Goal: Task Accomplishment & Management: Complete application form

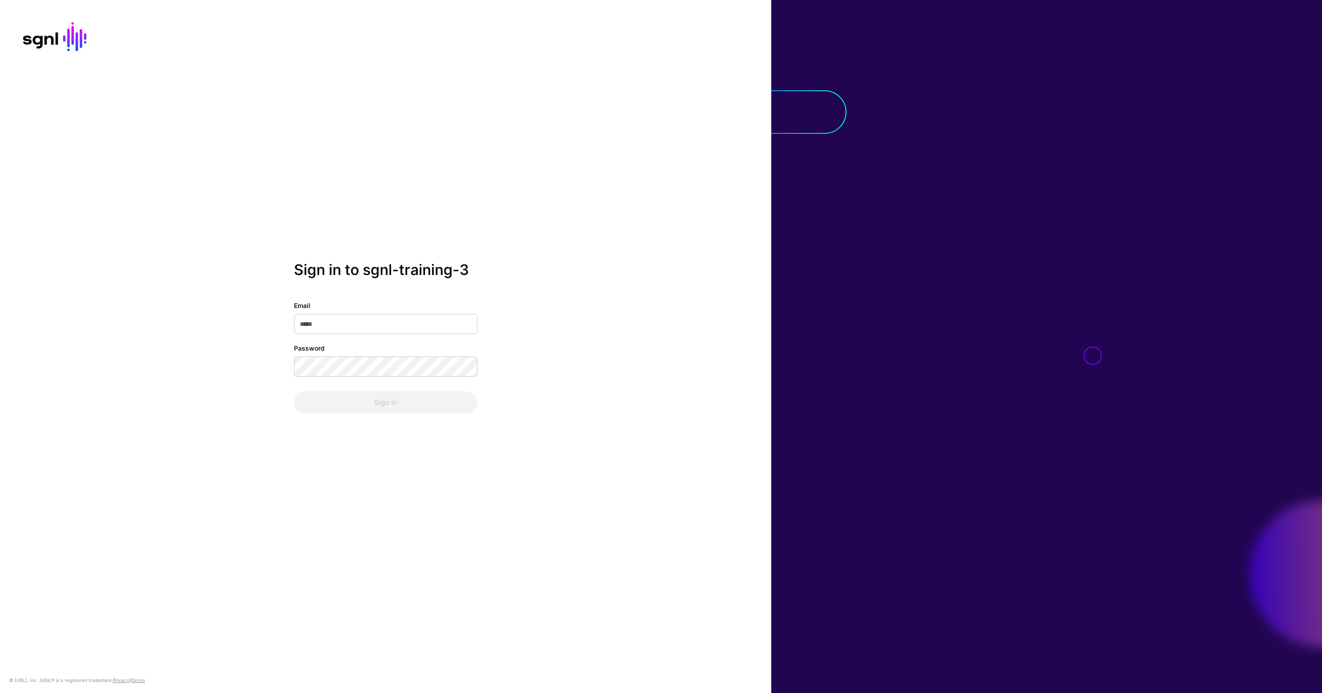
click at [361, 322] on input "Email" at bounding box center [385, 324] width 183 height 20
type input "**********"
click at [294, 392] on button "Sign In" at bounding box center [385, 403] width 183 height 22
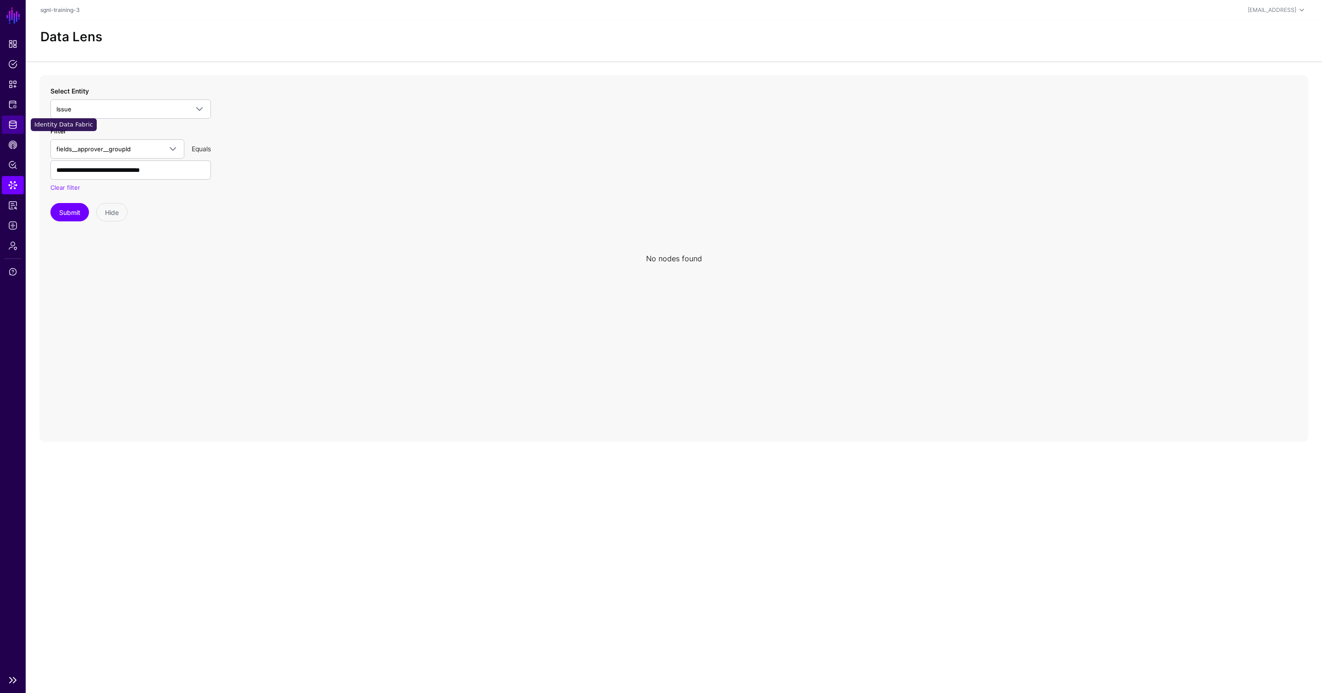
click at [13, 128] on span "Identity Data Fabric" at bounding box center [12, 124] width 9 height 9
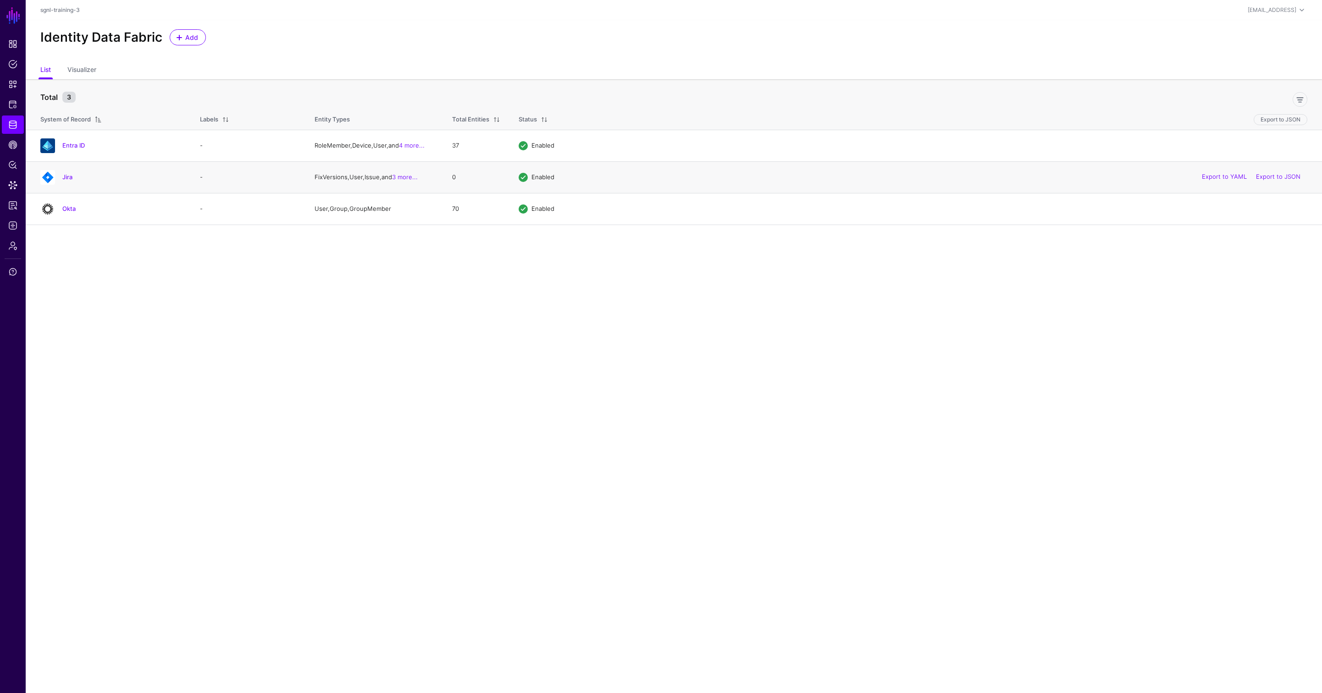
click at [124, 181] on h4 "Jira" at bounding box center [121, 177] width 119 height 8
click at [68, 178] on link "Jira" at bounding box center [67, 176] width 10 height 7
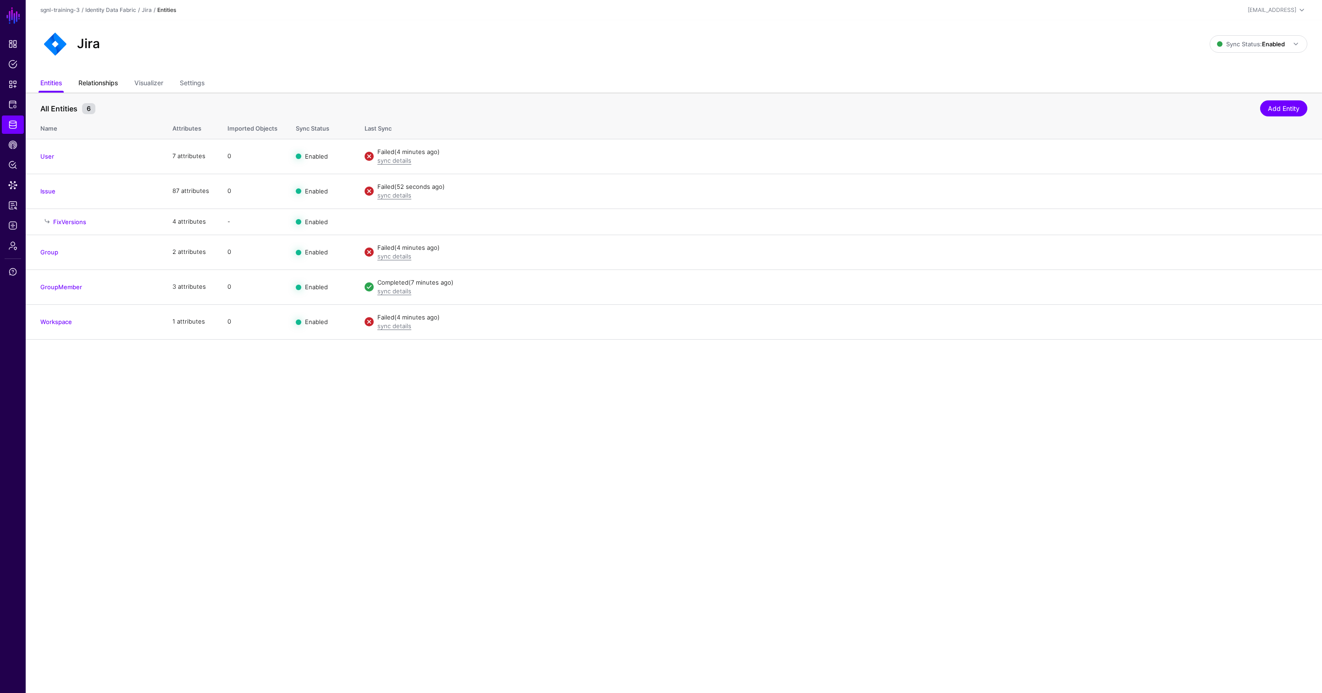
click at [99, 87] on link "Relationships" at bounding box center [97, 83] width 39 height 17
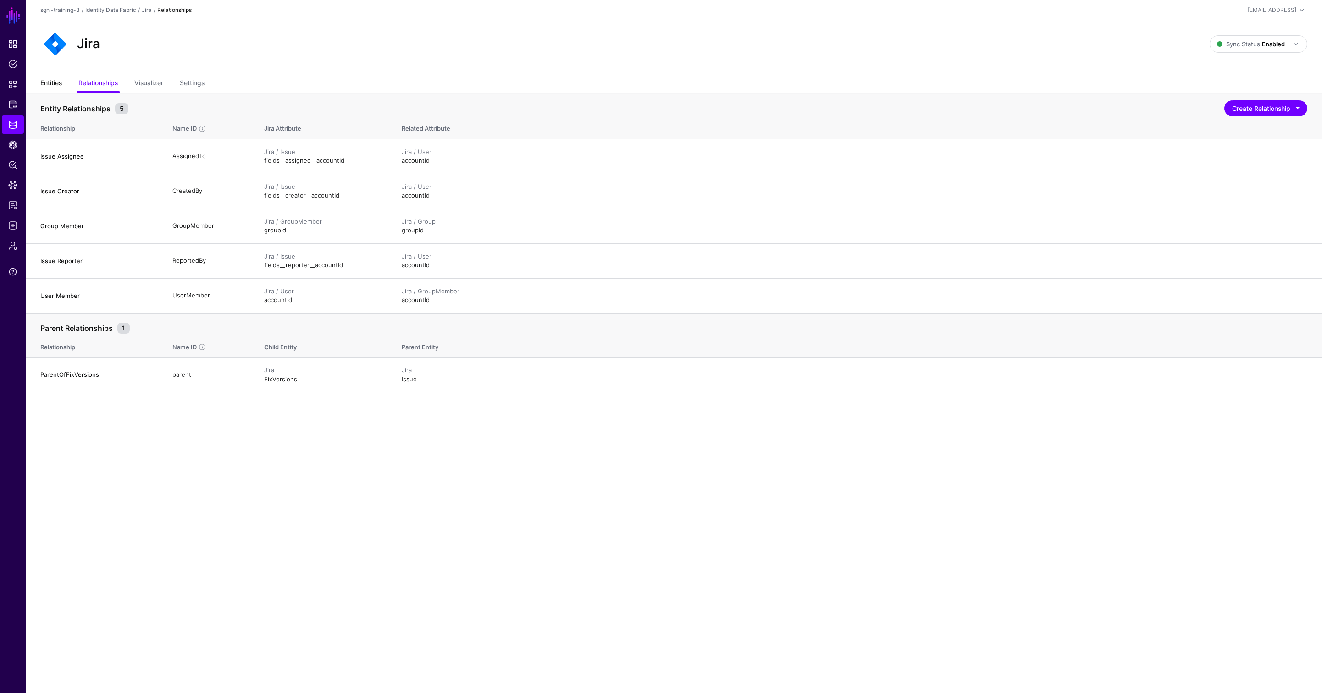
click at [53, 81] on link "Entities" at bounding box center [51, 83] width 22 height 17
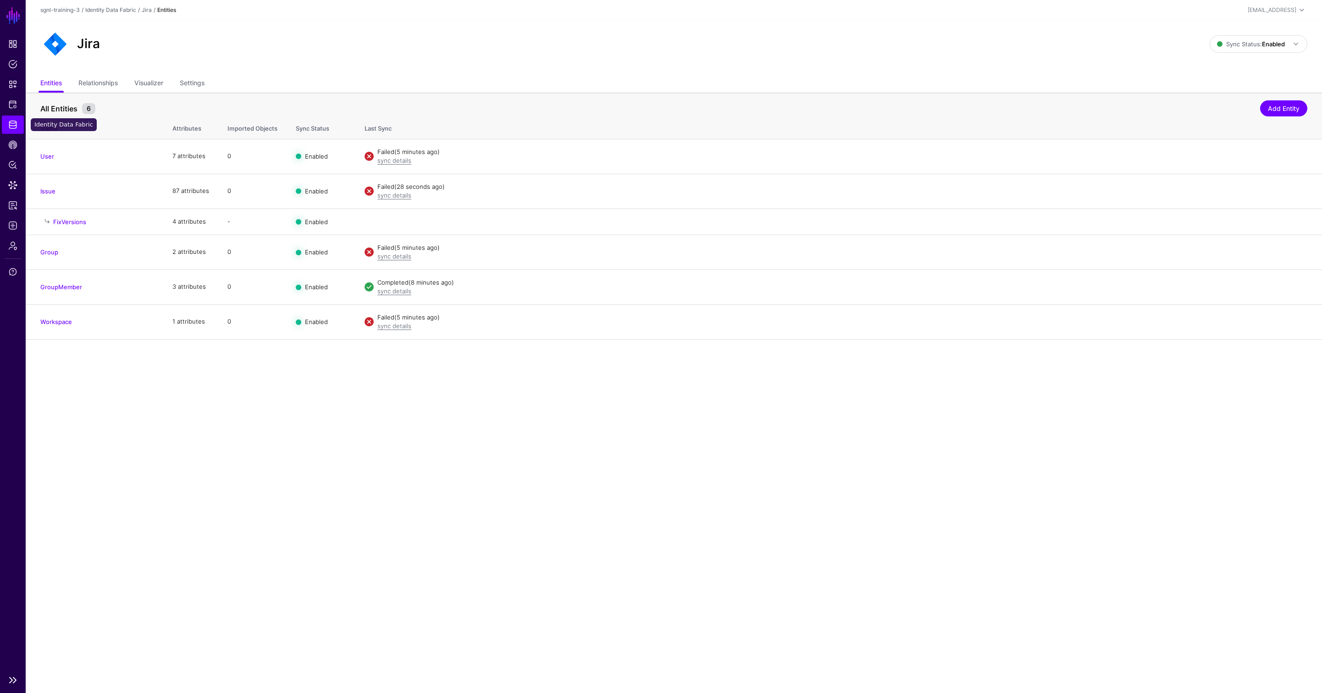
click at [13, 125] on span "Identity Data Fabric" at bounding box center [12, 124] width 9 height 9
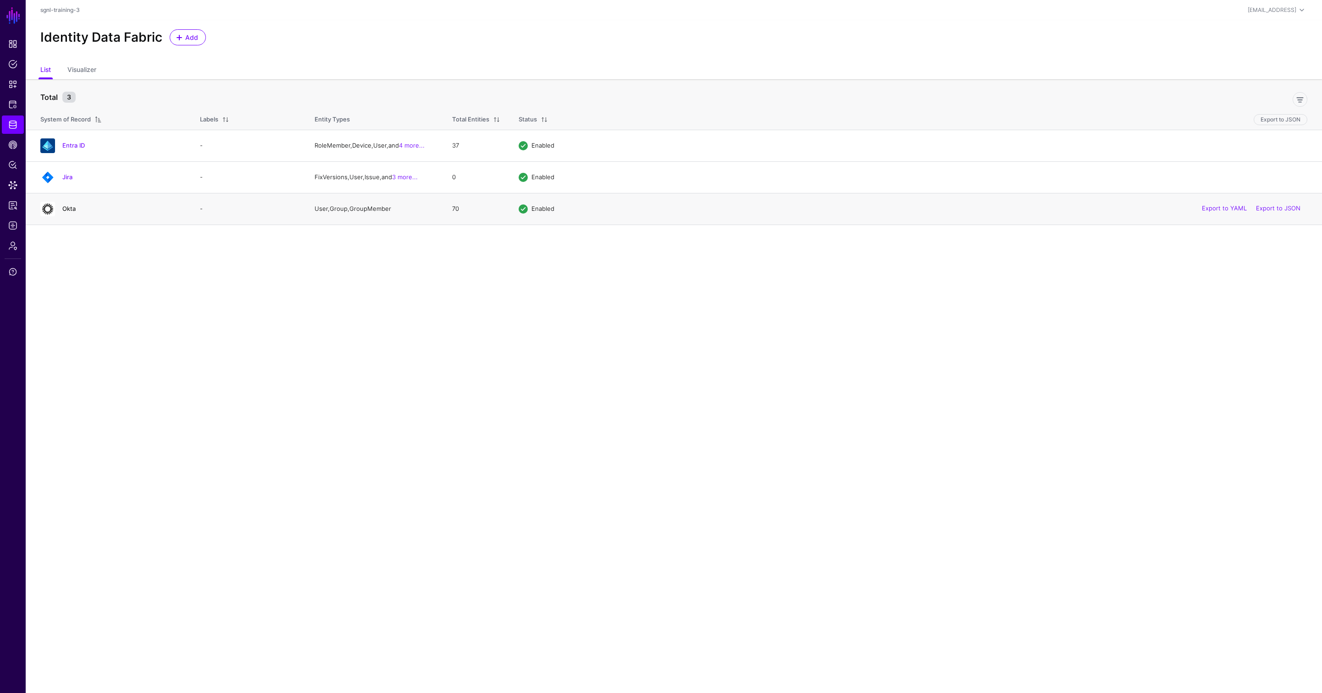
click at [69, 206] on link "Okta" at bounding box center [68, 208] width 13 height 7
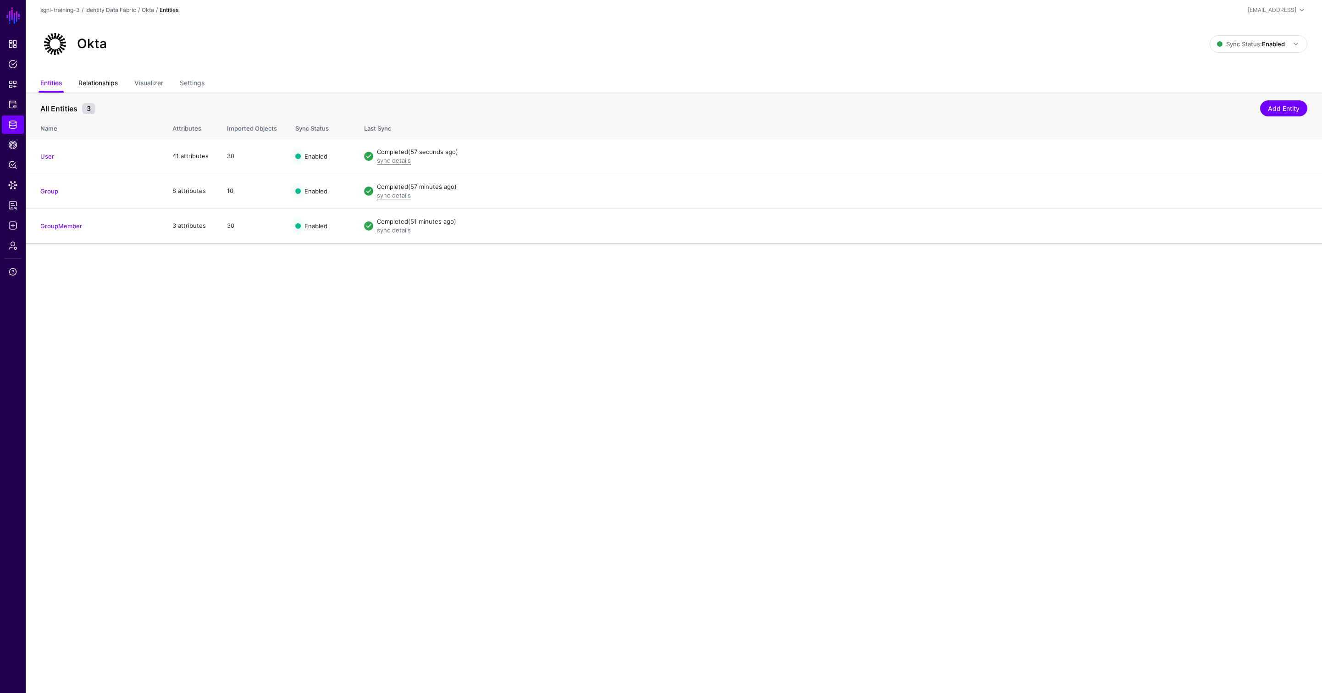
click at [110, 81] on link "Relationships" at bounding box center [97, 83] width 39 height 17
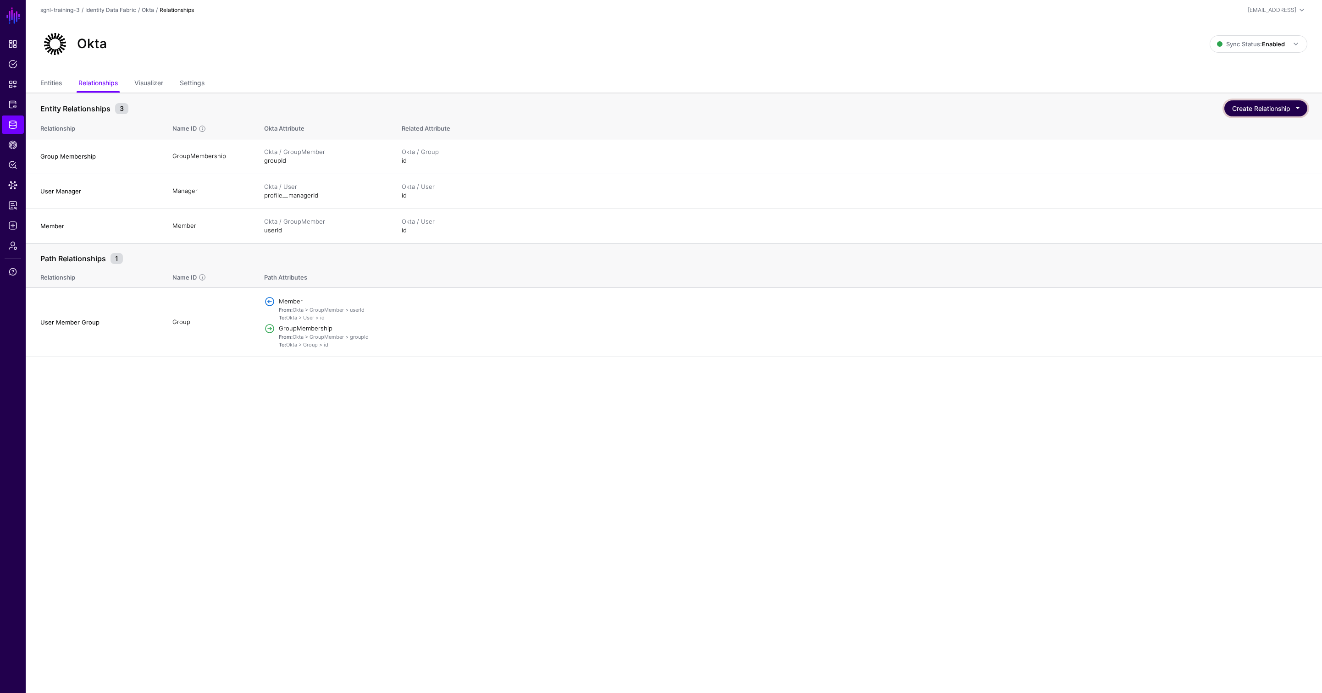
click at [1250, 110] on button "Create Relationship" at bounding box center [1265, 108] width 83 height 16
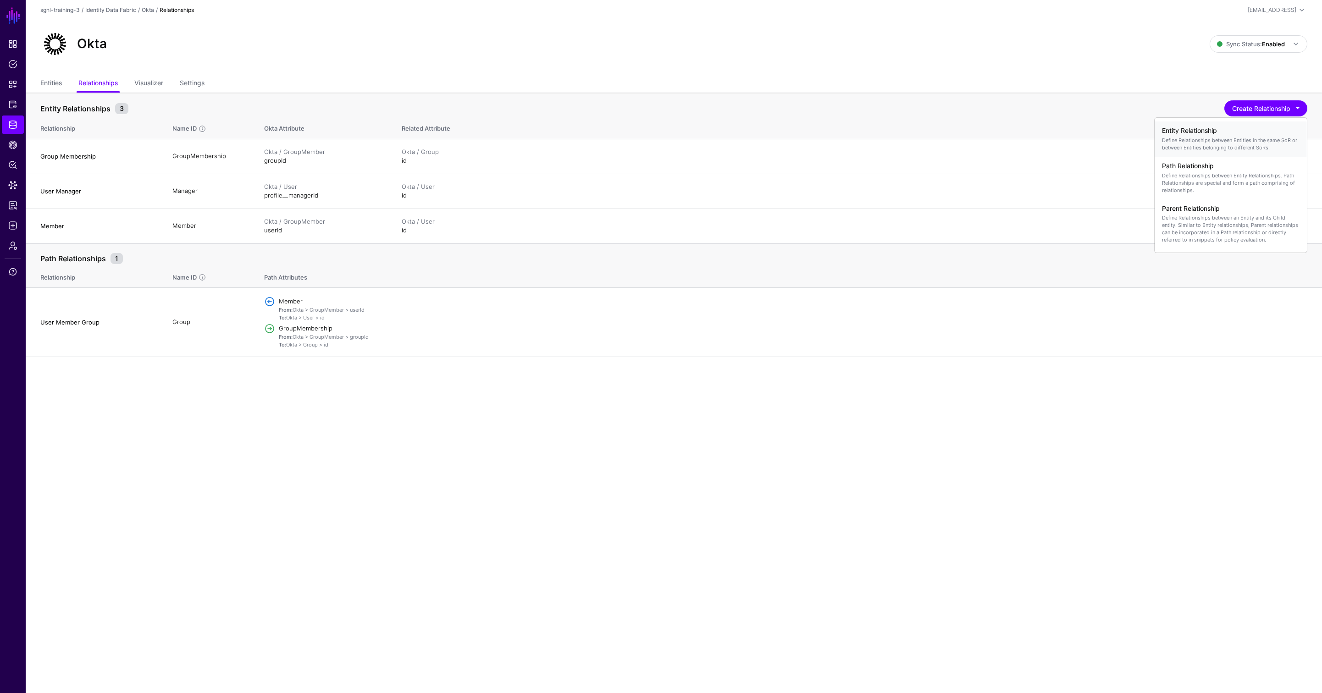
click at [1230, 137] on p "Define Relationships between Entities in the same SoR or between Entities belon…" at bounding box center [1231, 144] width 138 height 15
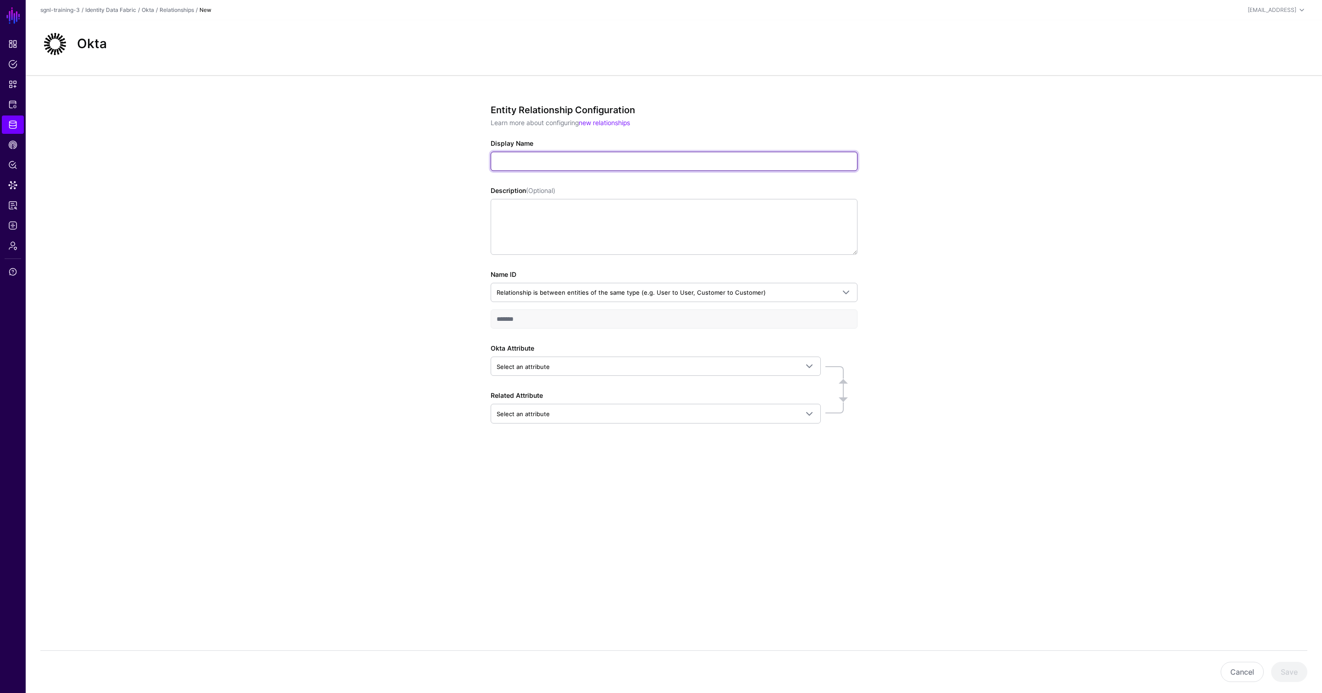
click at [534, 164] on input "Display Name" at bounding box center [674, 161] width 367 height 19
type input "**********"
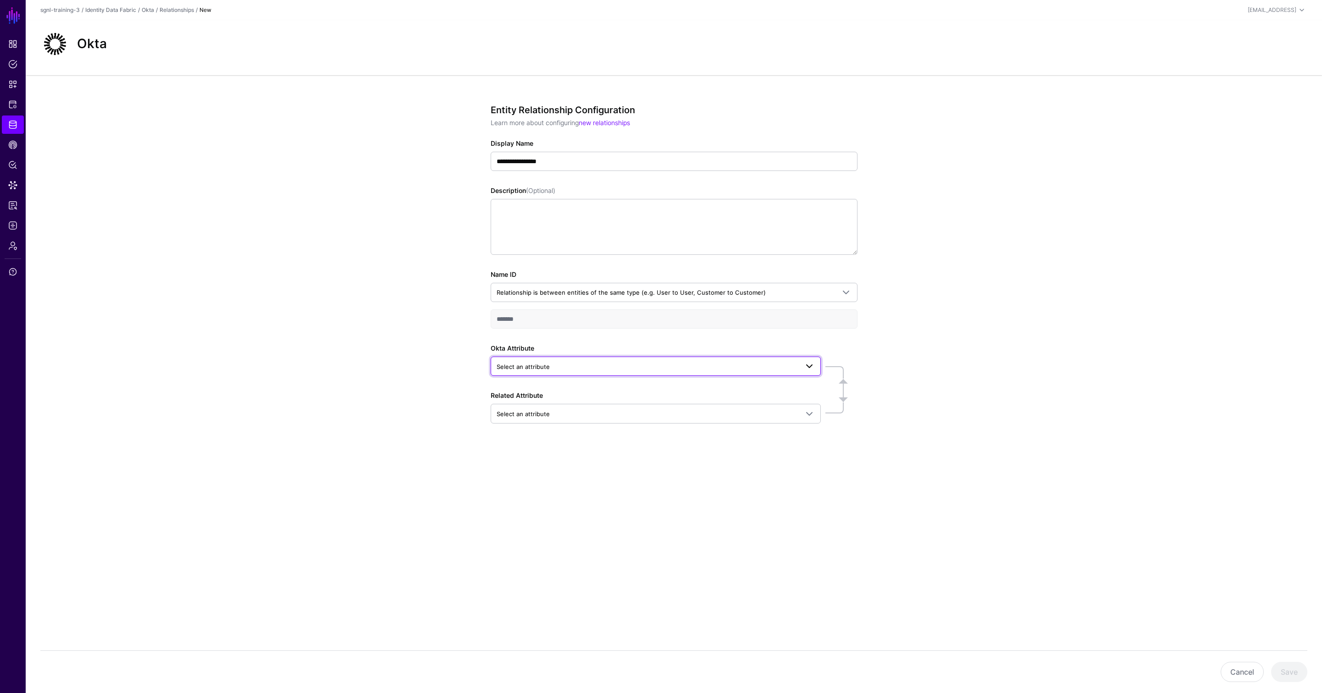
click at [573, 368] on span "Select an attribute" at bounding box center [648, 367] width 302 height 10
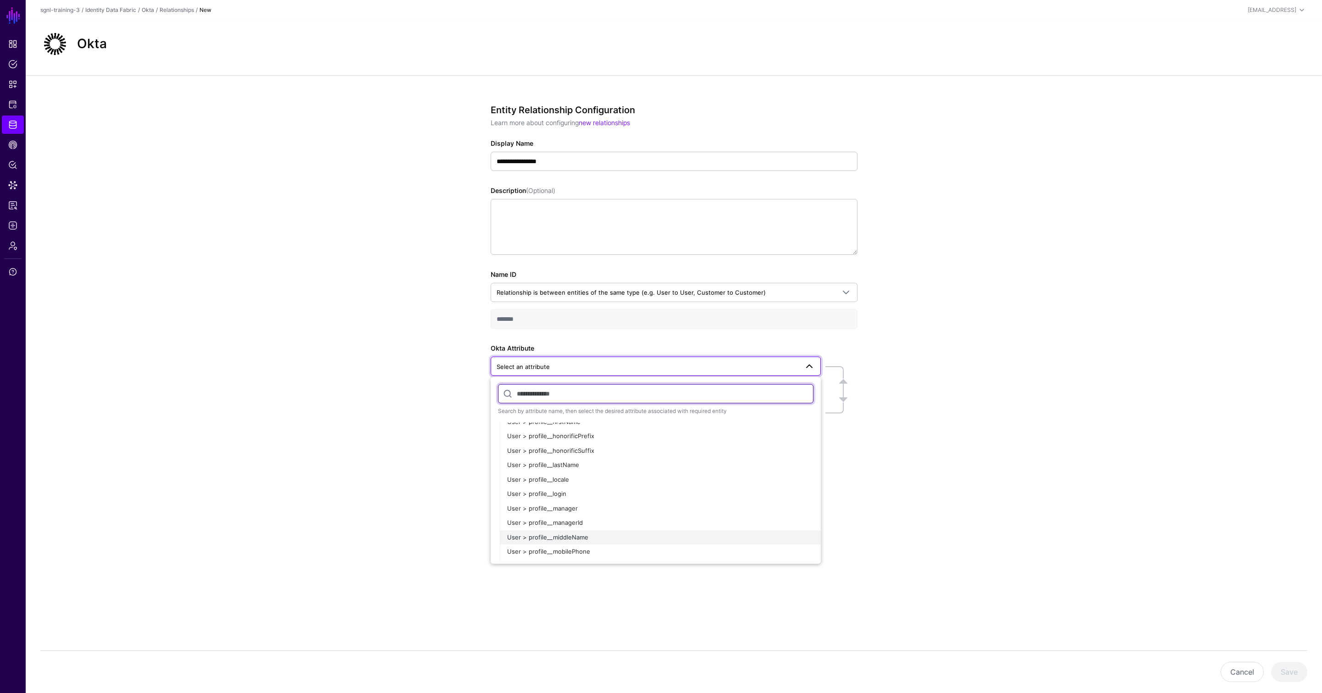
scroll to position [354, 0]
click at [557, 428] on span "User > profile__email" at bounding box center [537, 426] width 60 height 7
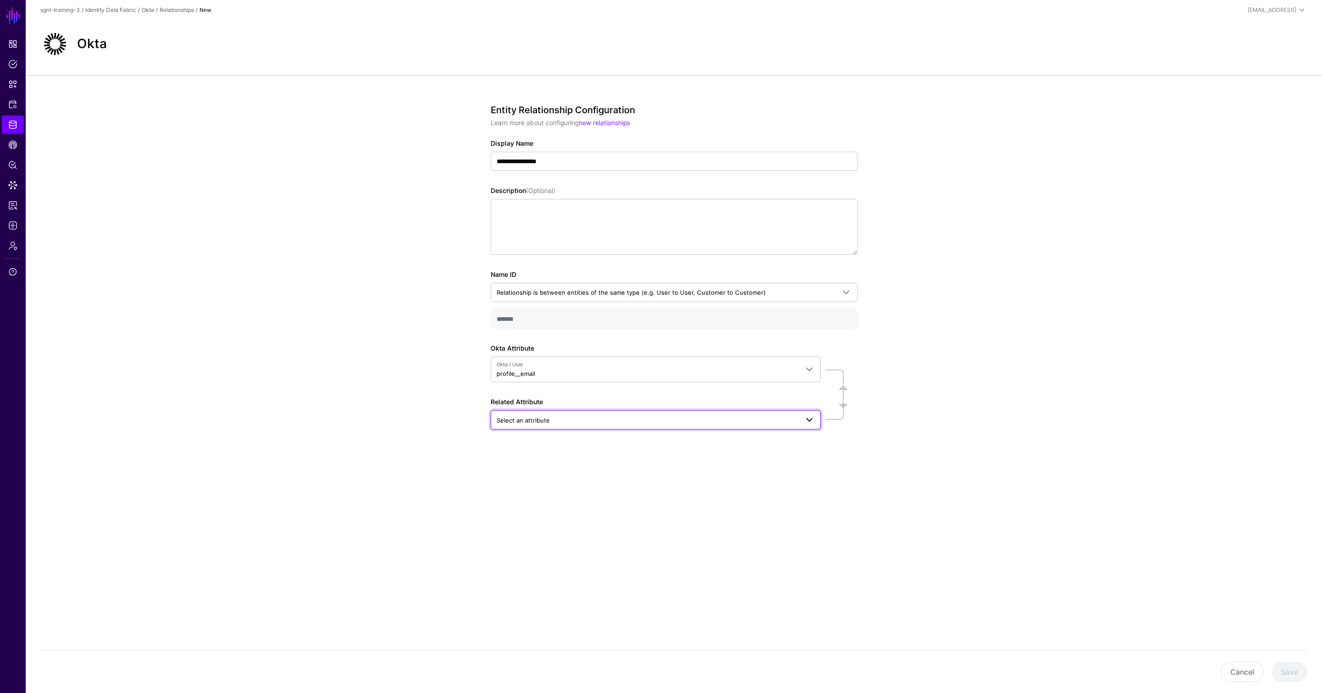
click at [575, 422] on span "Select an attribute" at bounding box center [648, 420] width 302 height 10
click at [566, 552] on div "User > emailAddress" at bounding box center [660, 555] width 306 height 9
click at [1293, 671] on button "Save" at bounding box center [1289, 672] width 36 height 20
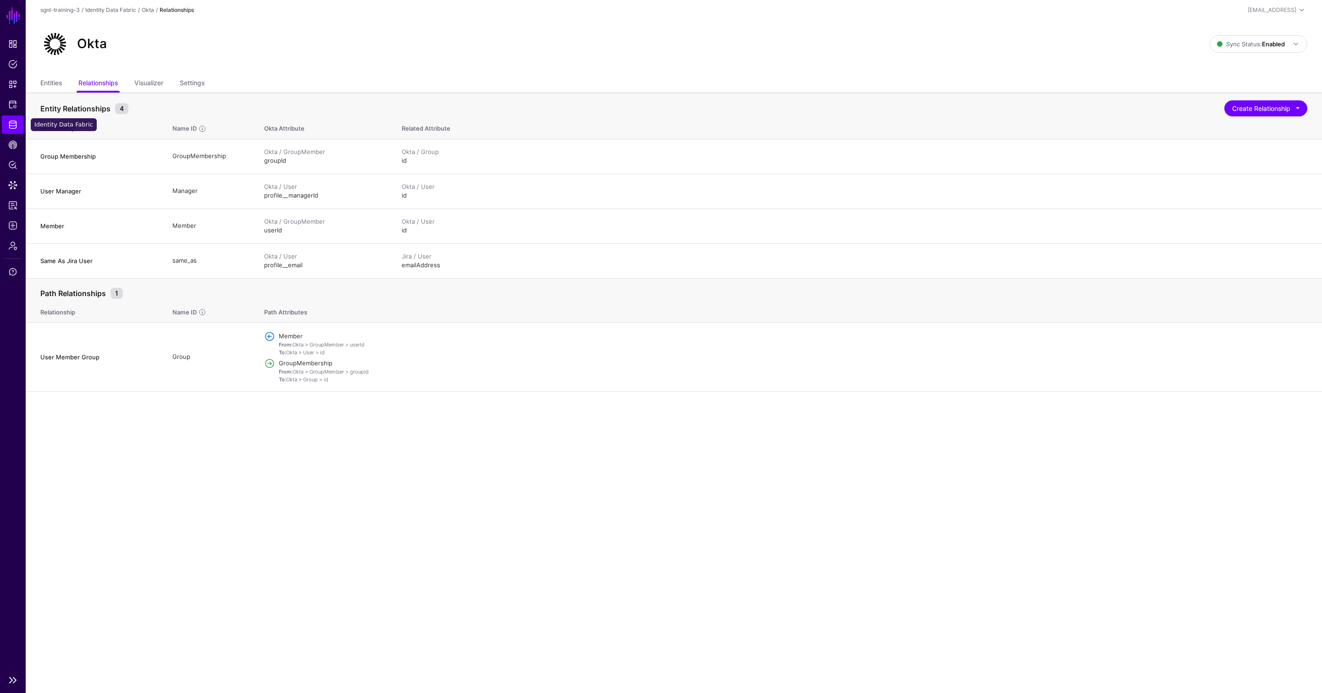
click at [12, 123] on span "Identity Data Fabric" at bounding box center [12, 124] width 9 height 9
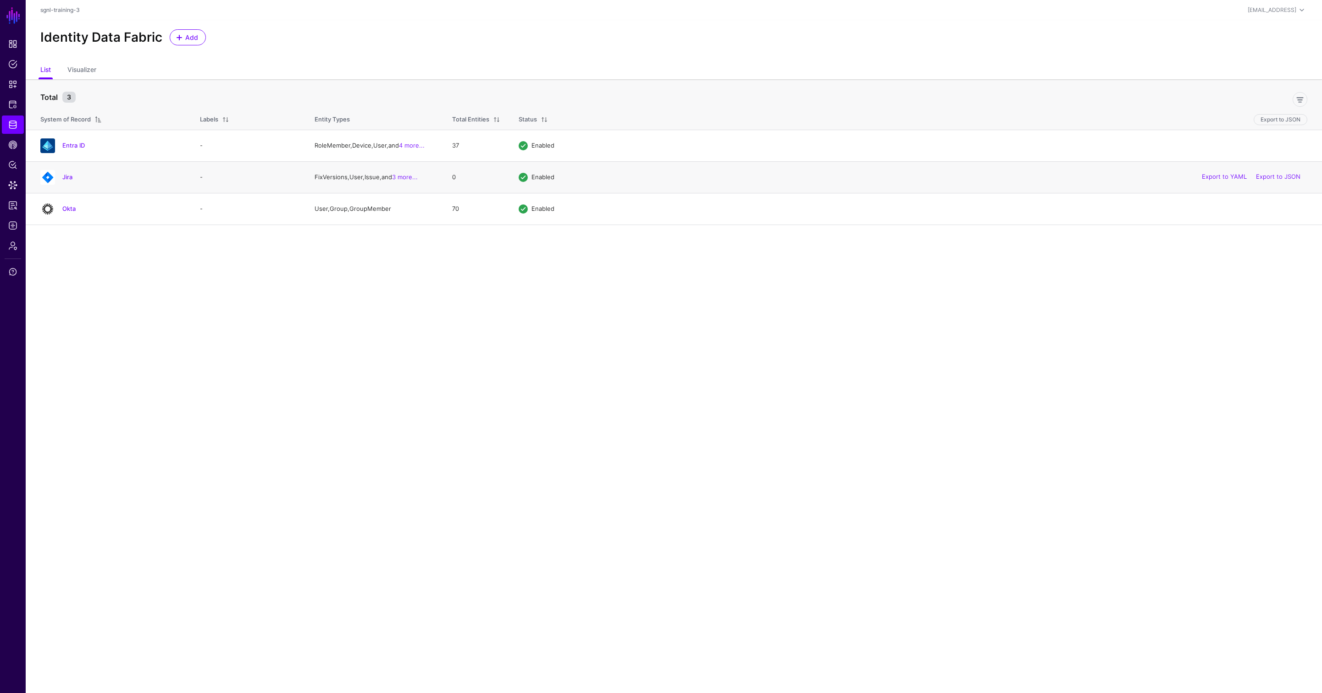
click at [70, 181] on h4 "Jira" at bounding box center [121, 177] width 119 height 8
click at [68, 177] on link "Jira" at bounding box center [67, 176] width 10 height 7
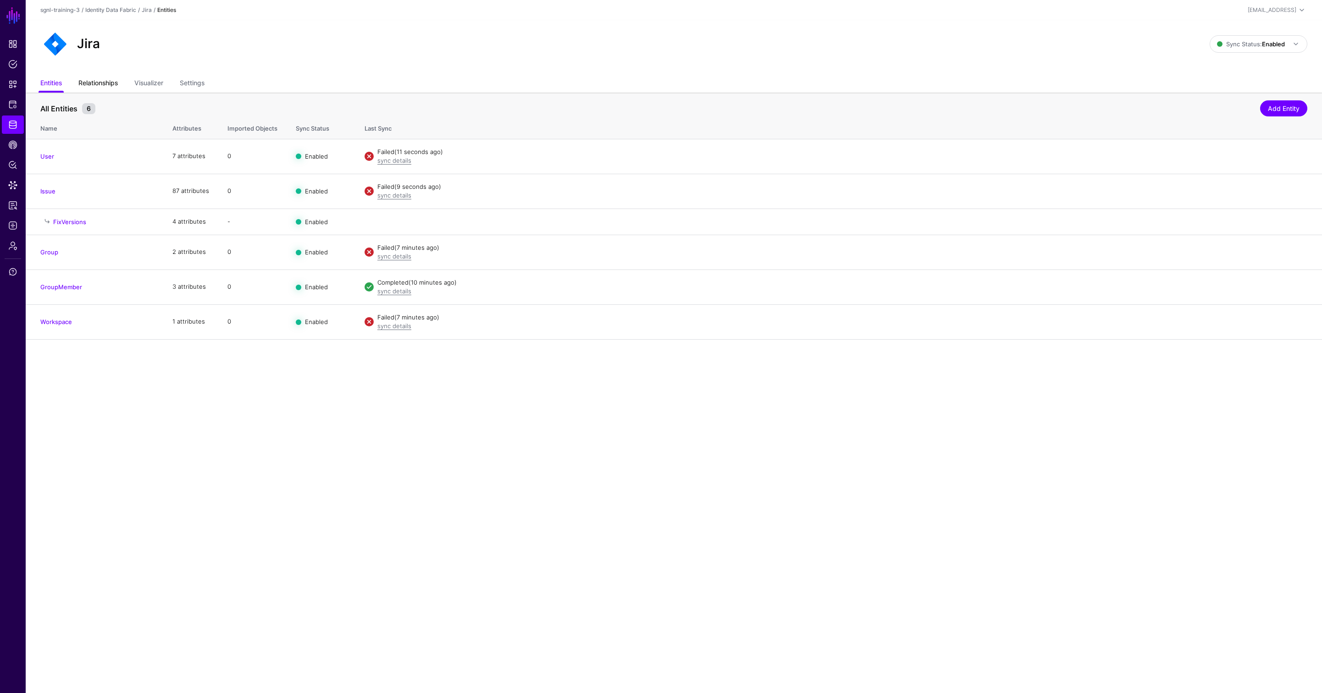
click at [105, 89] on link "Relationships" at bounding box center [97, 83] width 39 height 17
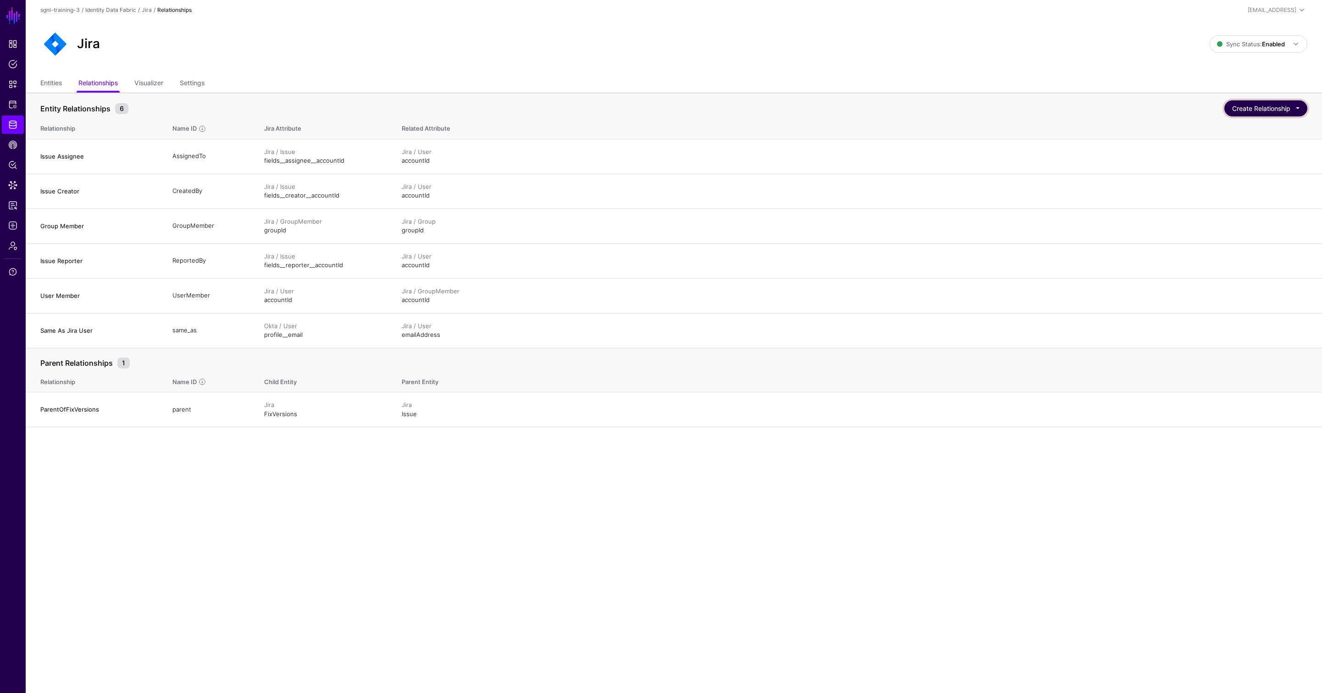
click at [1248, 108] on button "Create Relationship" at bounding box center [1265, 108] width 83 height 16
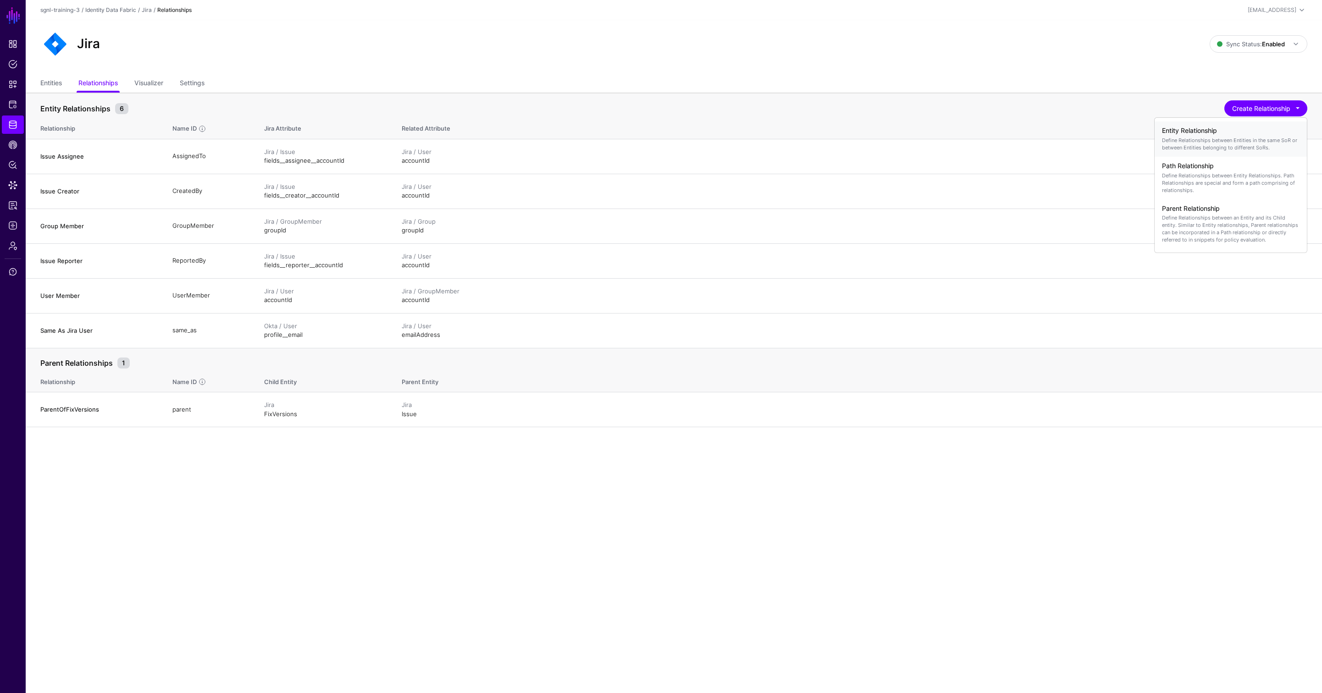
click at [1246, 135] on div "Entity Relationship Define Relationships between Entities in the same SoR or be…" at bounding box center [1231, 139] width 138 height 32
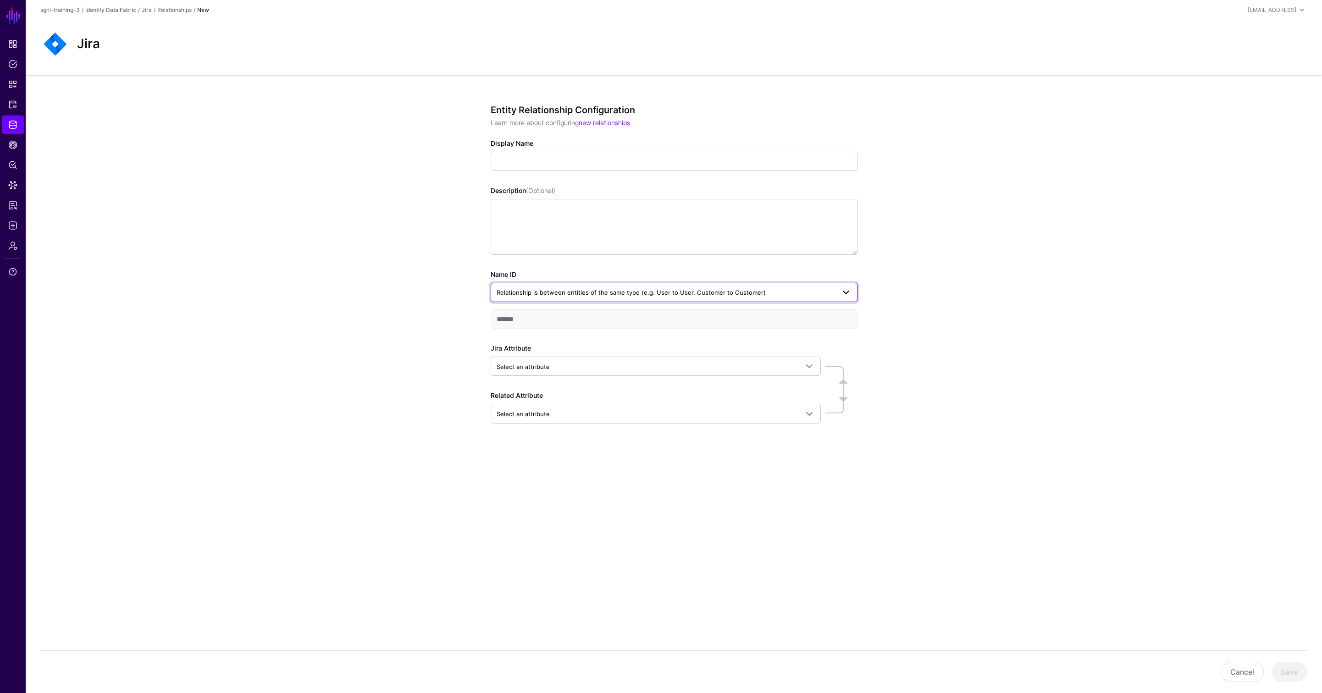
click at [617, 296] on span "Relationship is between entities of the same type (e.g. User to User, Customer …" at bounding box center [666, 292] width 338 height 10
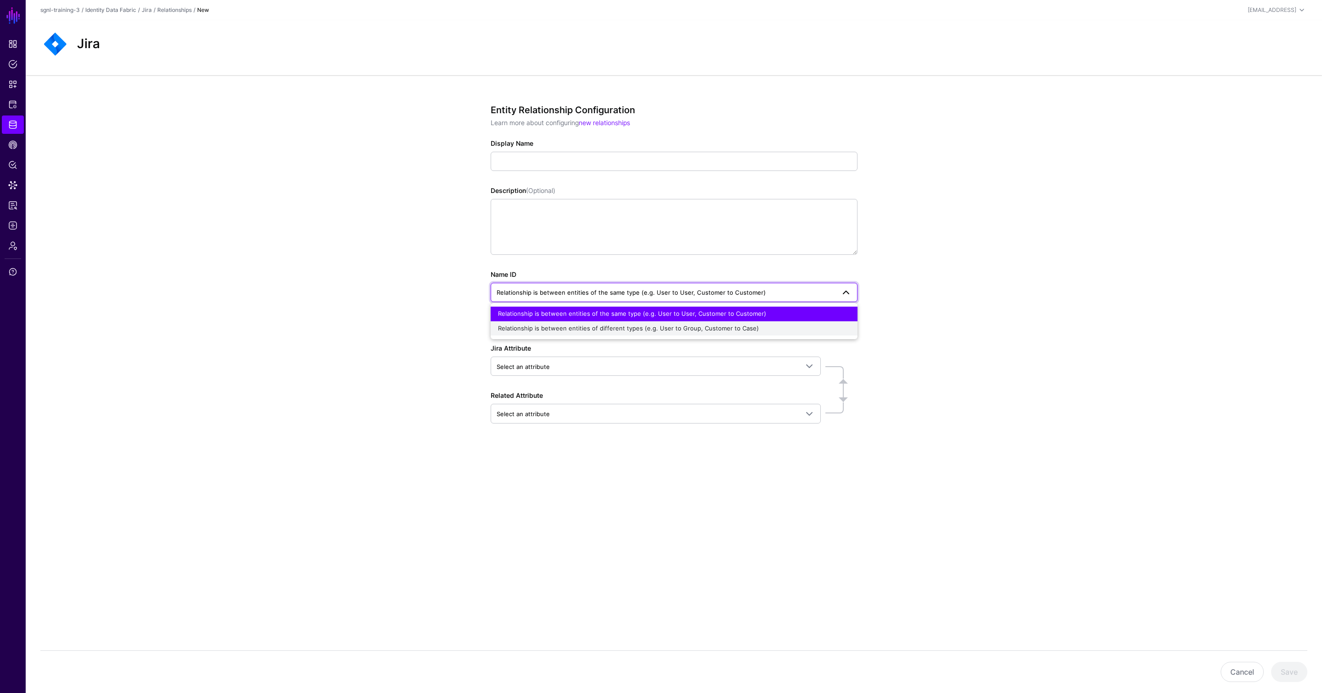
click at [620, 322] on button "Relationship is between entities of different types (e.g. User to Group, Custom…" at bounding box center [674, 328] width 367 height 15
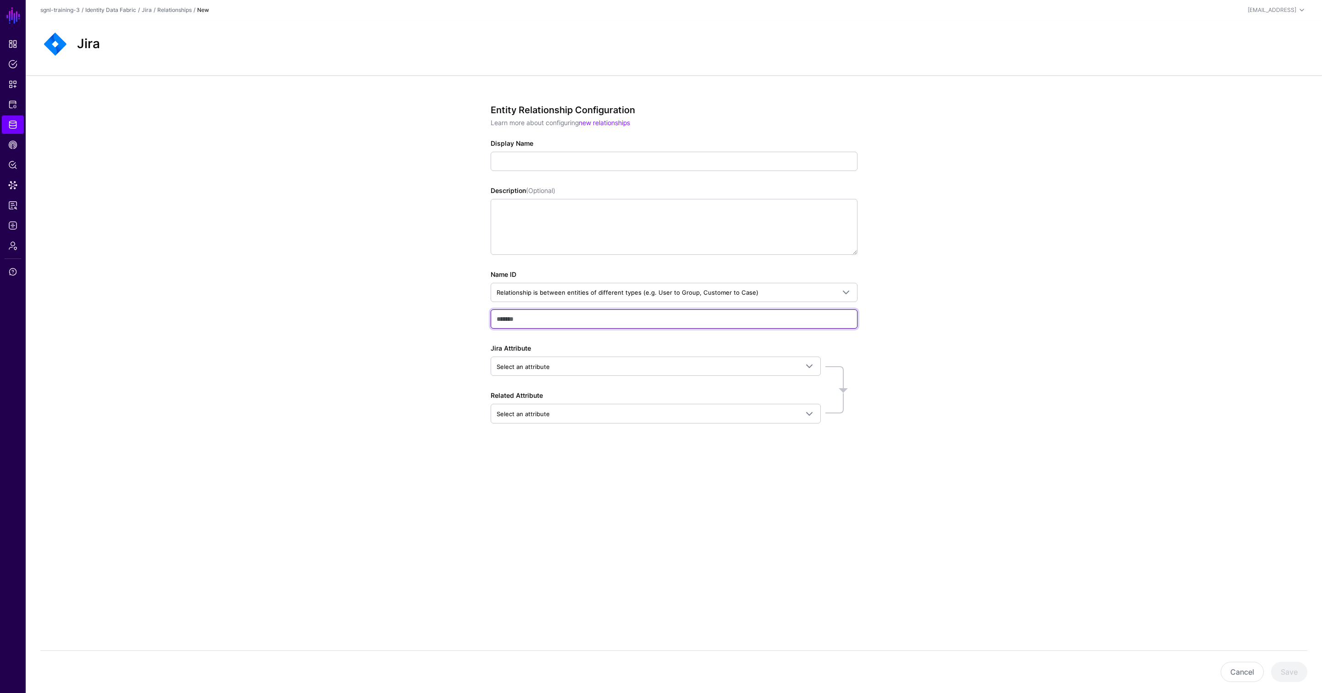
click at [563, 323] on input "text" at bounding box center [674, 318] width 367 height 19
type input "**********"
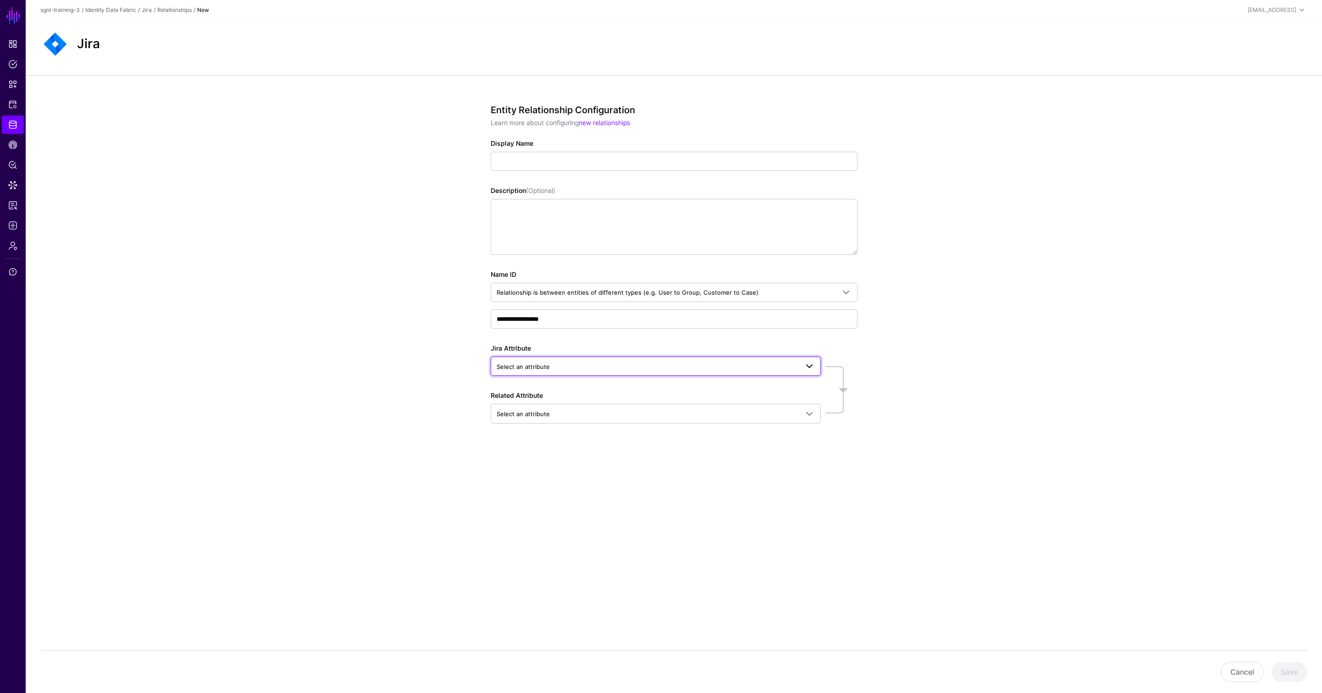
click at [531, 370] on span "Select an attribute" at bounding box center [523, 366] width 53 height 7
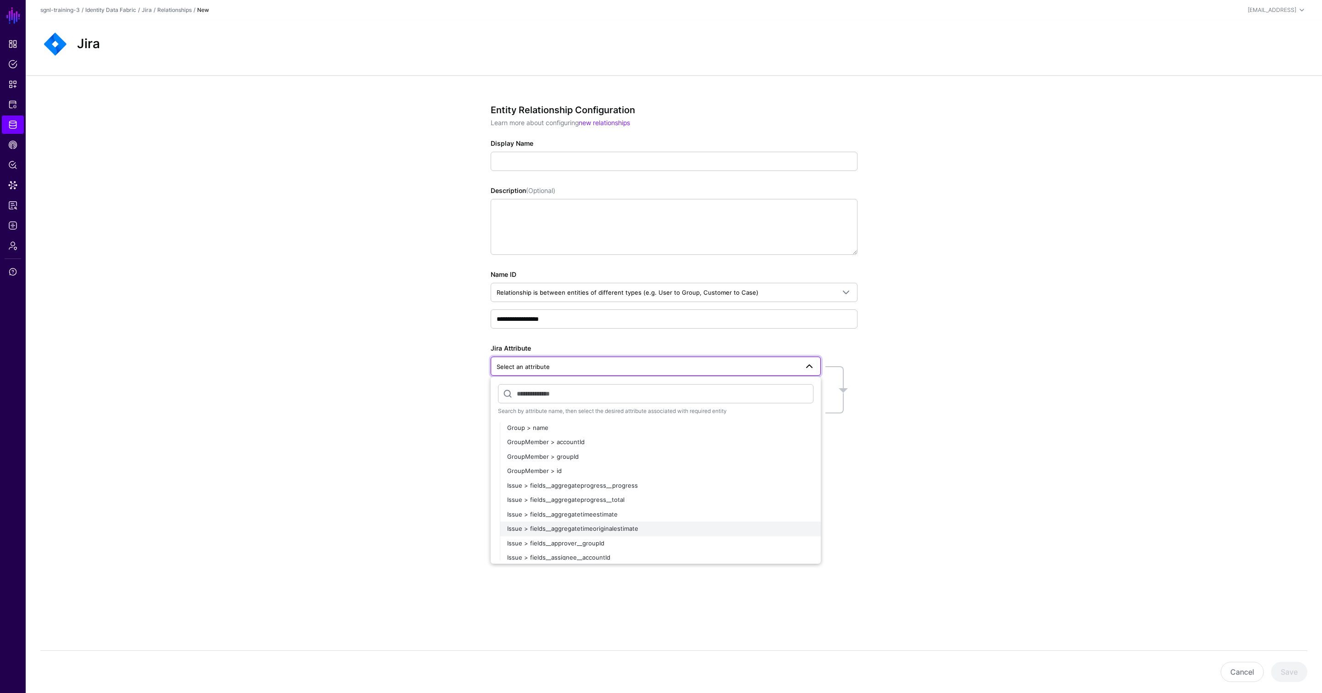
scroll to position [94, 0]
click at [568, 539] on span "Issue > fields__approver__groupId" at bounding box center [555, 541] width 97 height 7
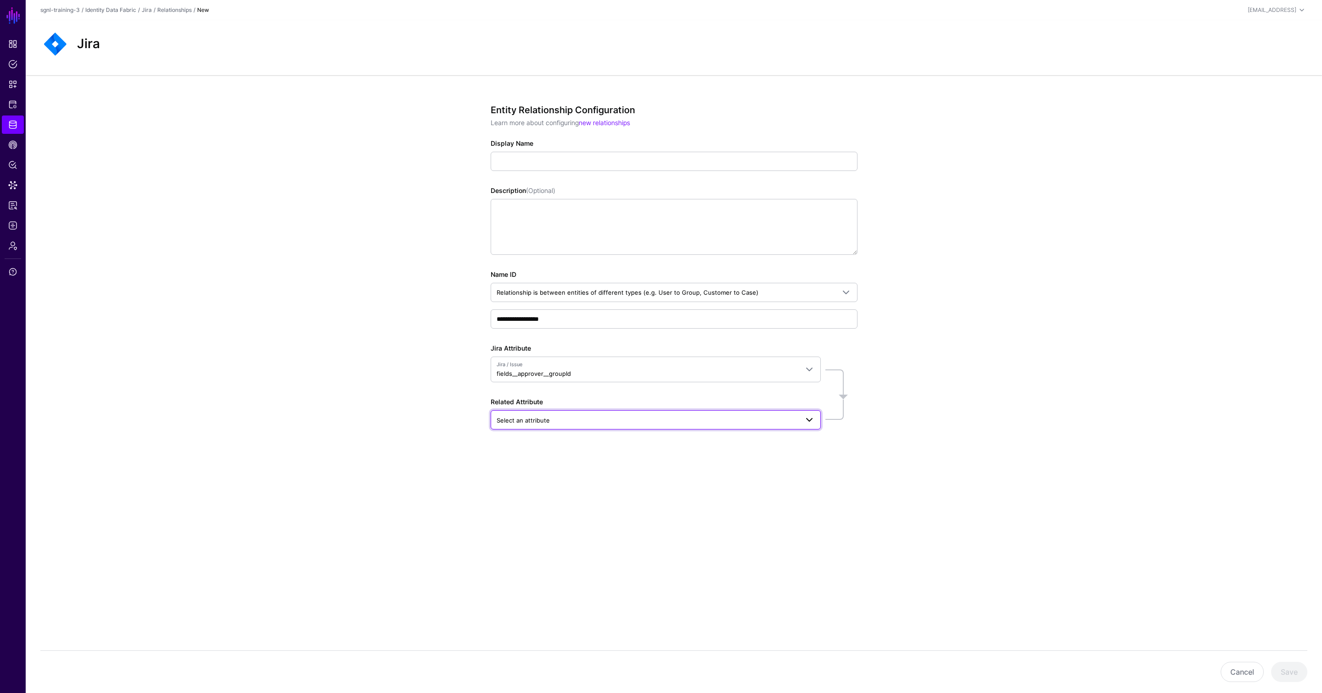
click at [554, 425] on span "Select an attribute" at bounding box center [648, 420] width 302 height 10
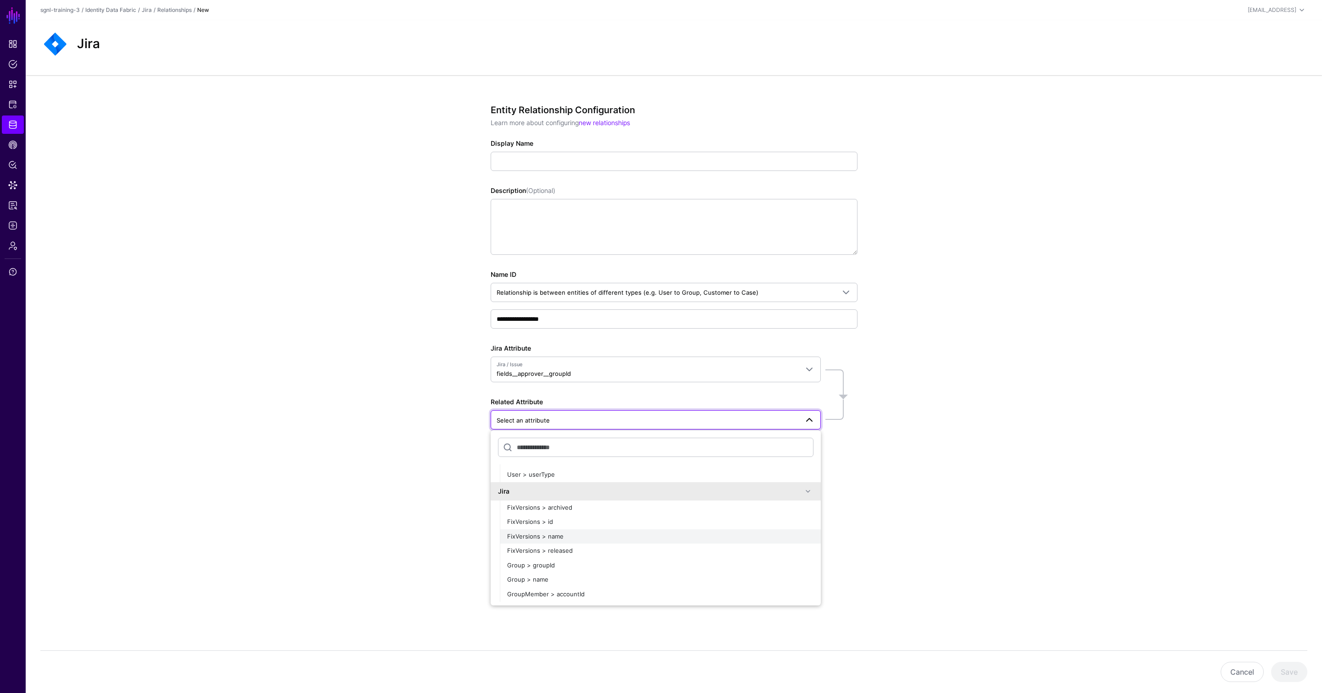
scroll to position [2446, 0]
click at [549, 559] on span "Group > groupId" at bounding box center [531, 560] width 48 height 7
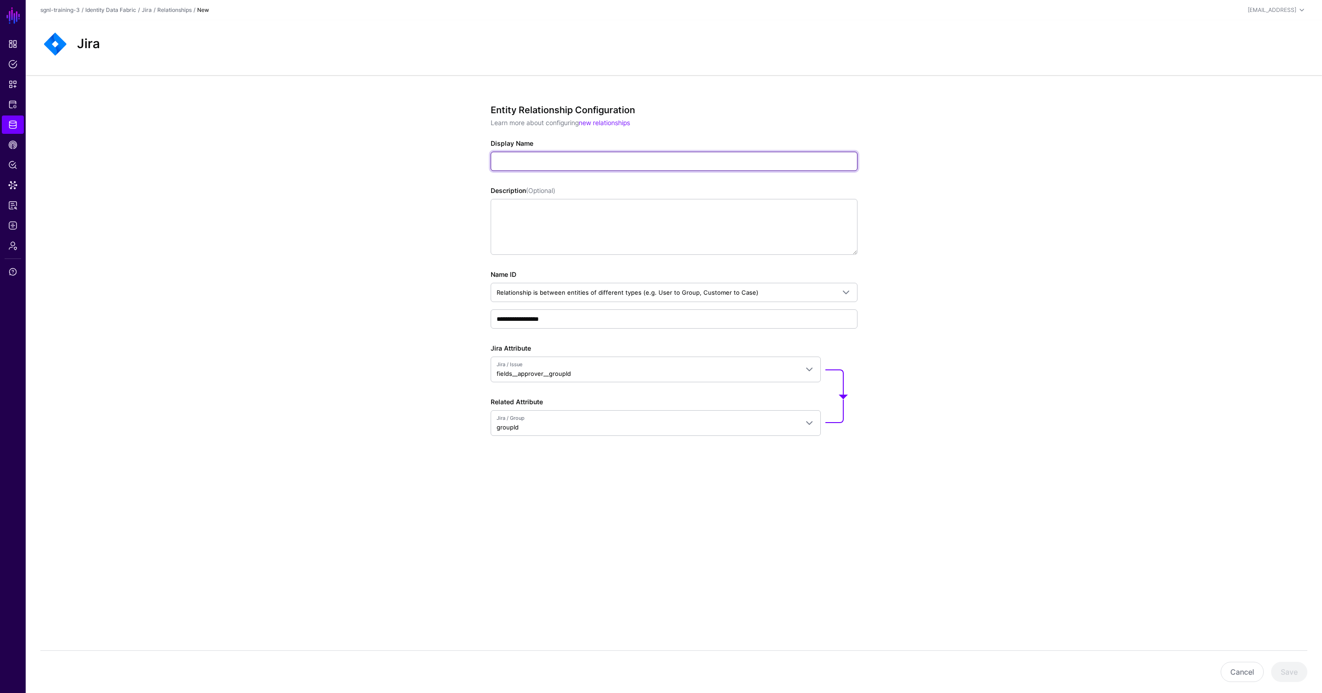
click at [511, 163] on input "Display Name" at bounding box center [674, 161] width 367 height 19
type input "*"
type input "**********"
click at [1298, 669] on button "Save" at bounding box center [1289, 672] width 36 height 20
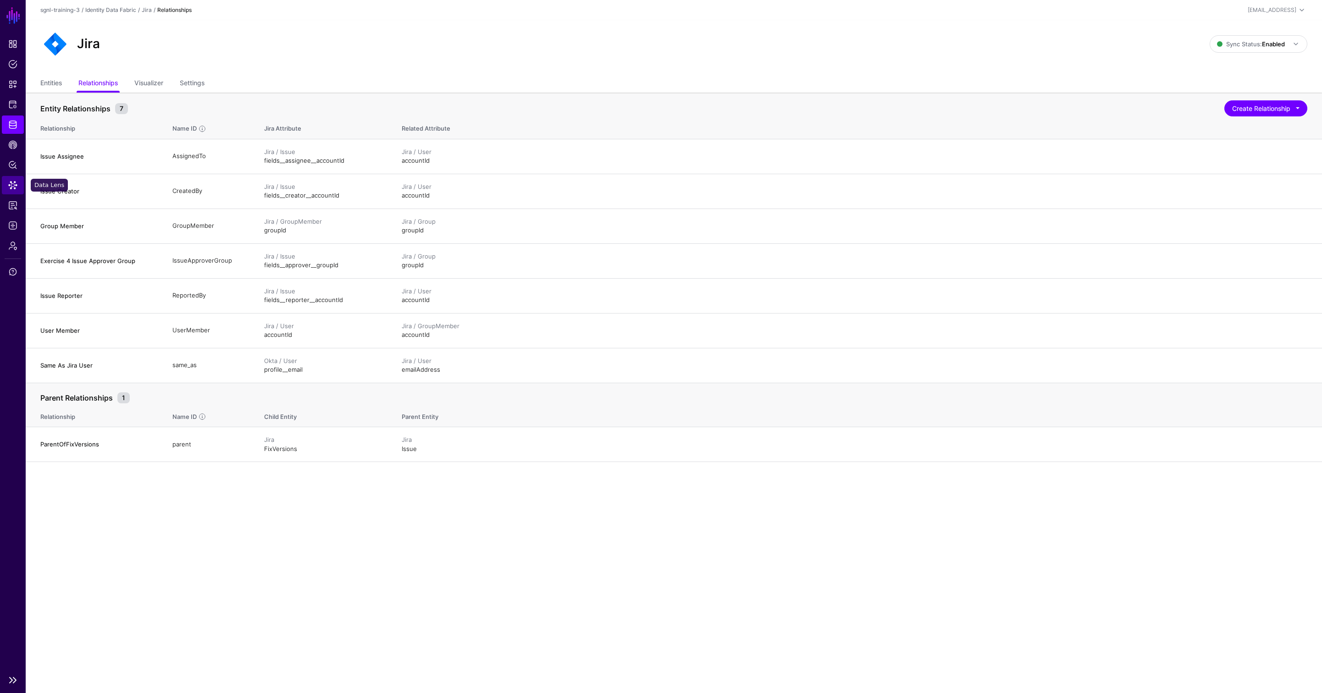
click at [14, 184] on span "Data Lens" at bounding box center [12, 185] width 9 height 9
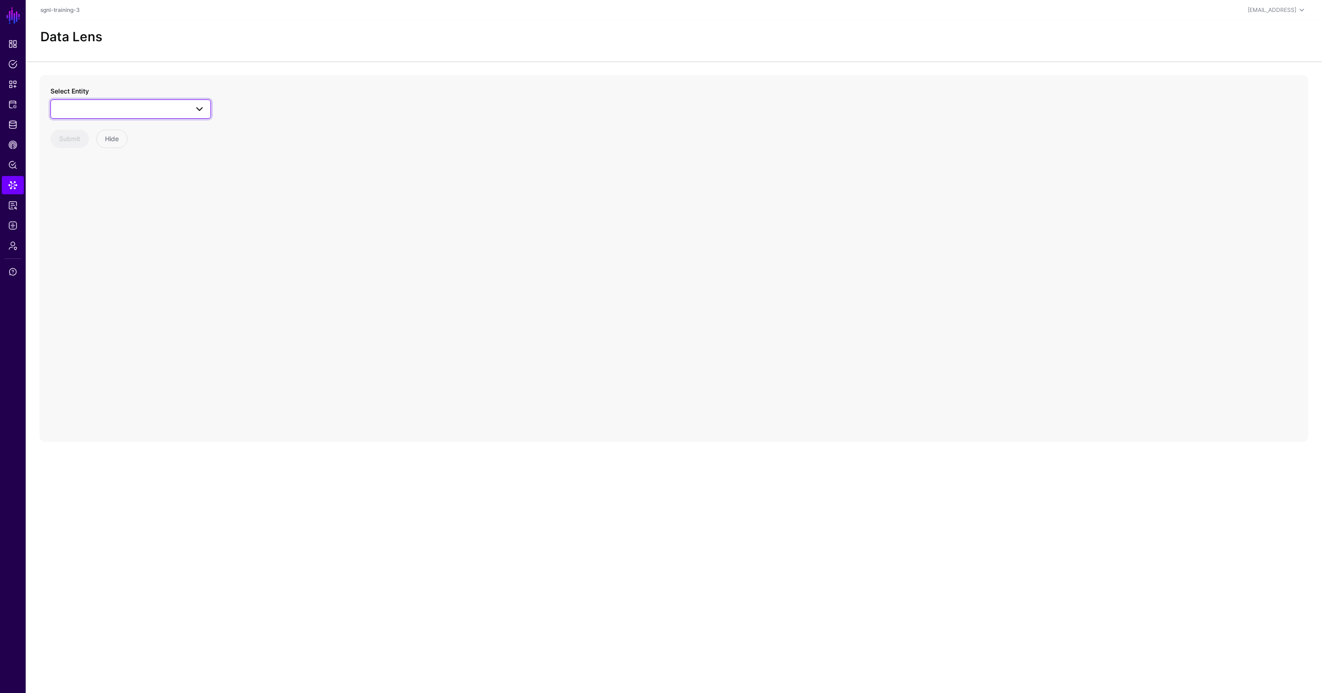
click at [130, 115] on link at bounding box center [130, 108] width 160 height 19
click at [80, 202] on button "User" at bounding box center [135, 208] width 151 height 15
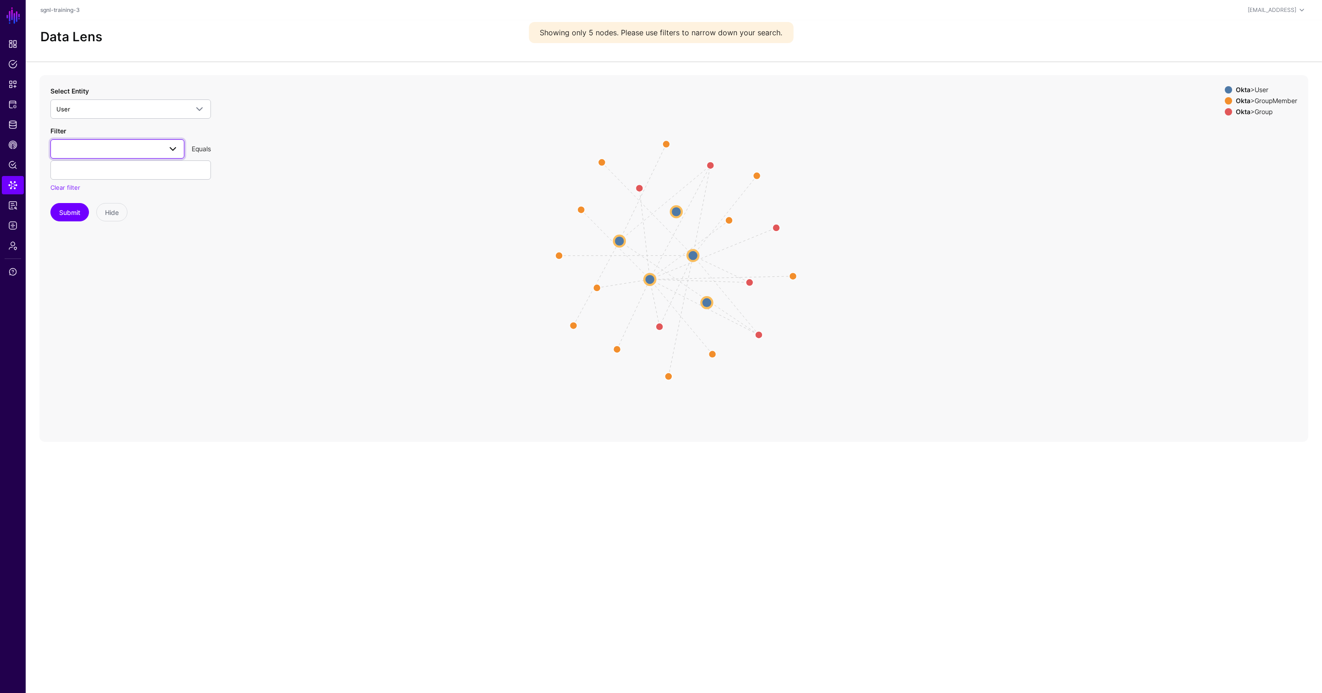
click at [77, 149] on span at bounding box center [117, 149] width 122 height 11
type input "**********"
click at [216, 225] on icon "Member Member Member Member Group Group Group Group Member Member Member Member…" at bounding box center [673, 258] width 1269 height 367
click at [310, 204] on icon "Member Member Member Member Group Group Group Group Member Member Member Member…" at bounding box center [673, 258] width 1269 height 367
click at [259, 265] on icon "Member Member Member Member Group Group Group Group Member Member Member Member…" at bounding box center [673, 258] width 1269 height 367
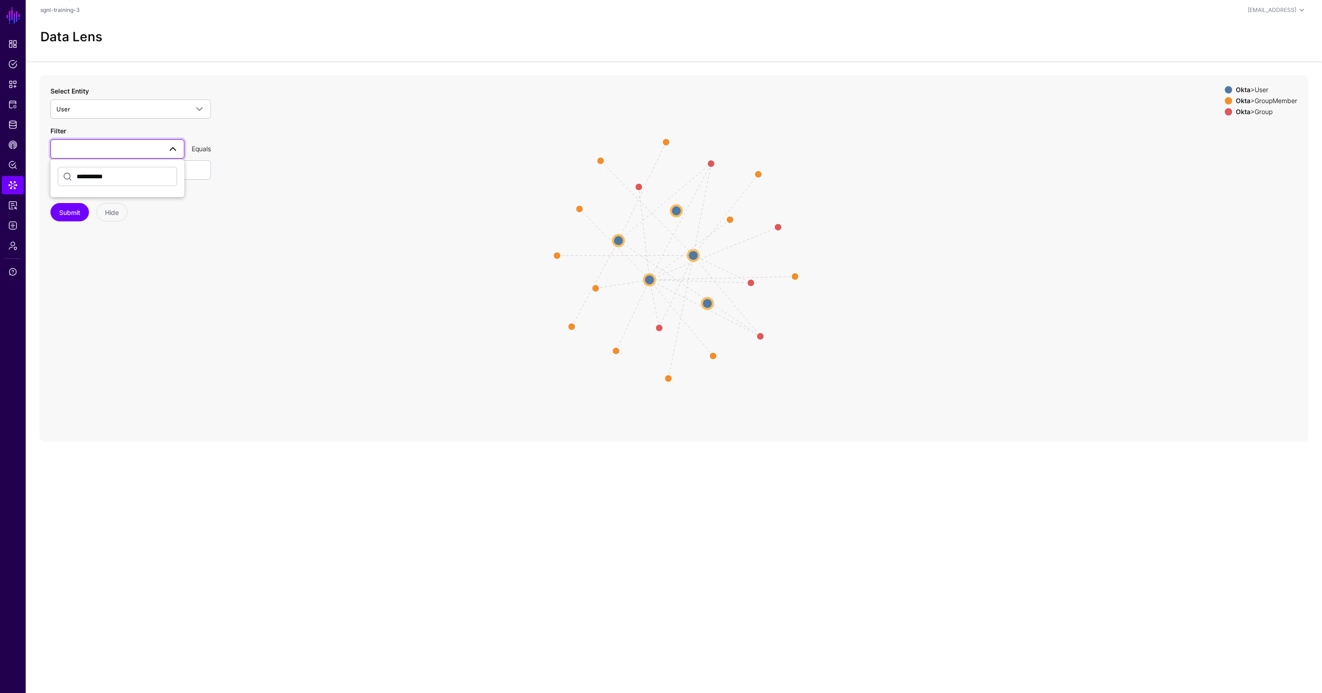
click at [173, 150] on span at bounding box center [172, 149] width 11 height 11
click at [89, 147] on span at bounding box center [117, 149] width 122 height 11
type input "*"
type input "***"
click at [50, 280] on button "profile__email" at bounding box center [117, 287] width 134 height 15
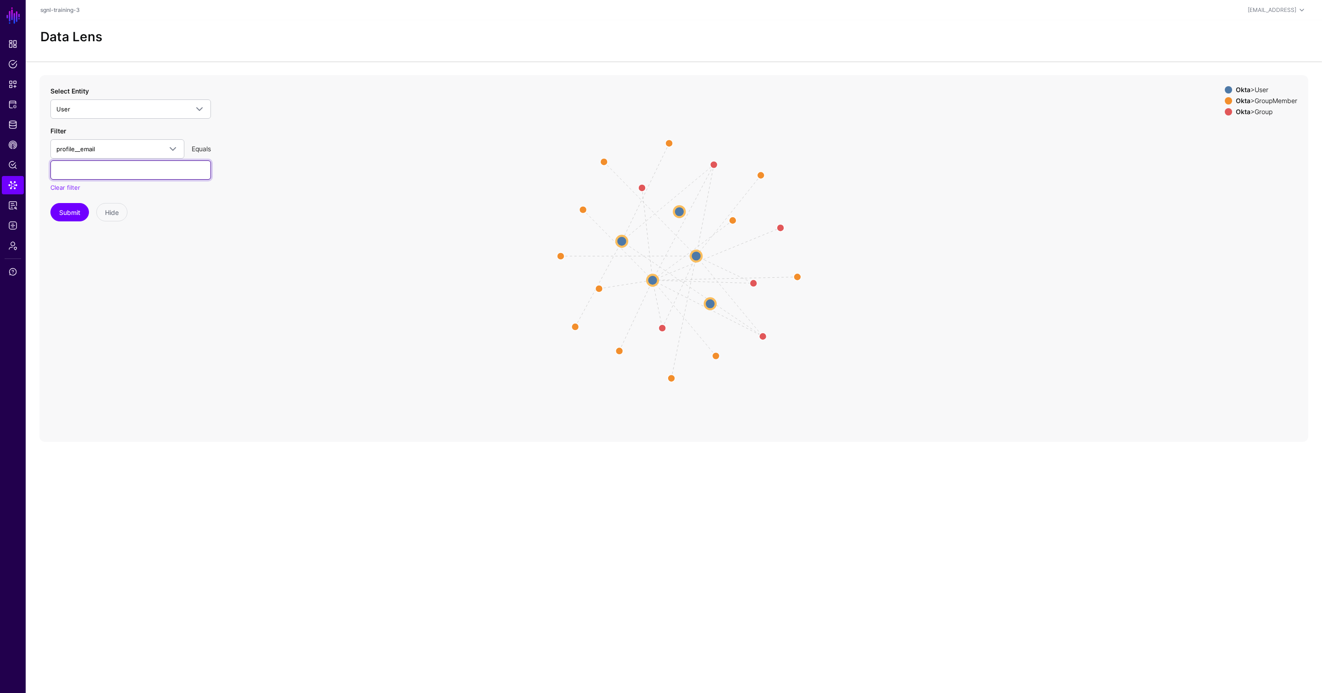
click at [146, 169] on input "text" at bounding box center [130, 169] width 160 height 19
type input "**********"
click at [71, 212] on button "Submit" at bounding box center [69, 212] width 39 height 18
click at [679, 215] on circle at bounding box center [678, 214] width 15 height 15
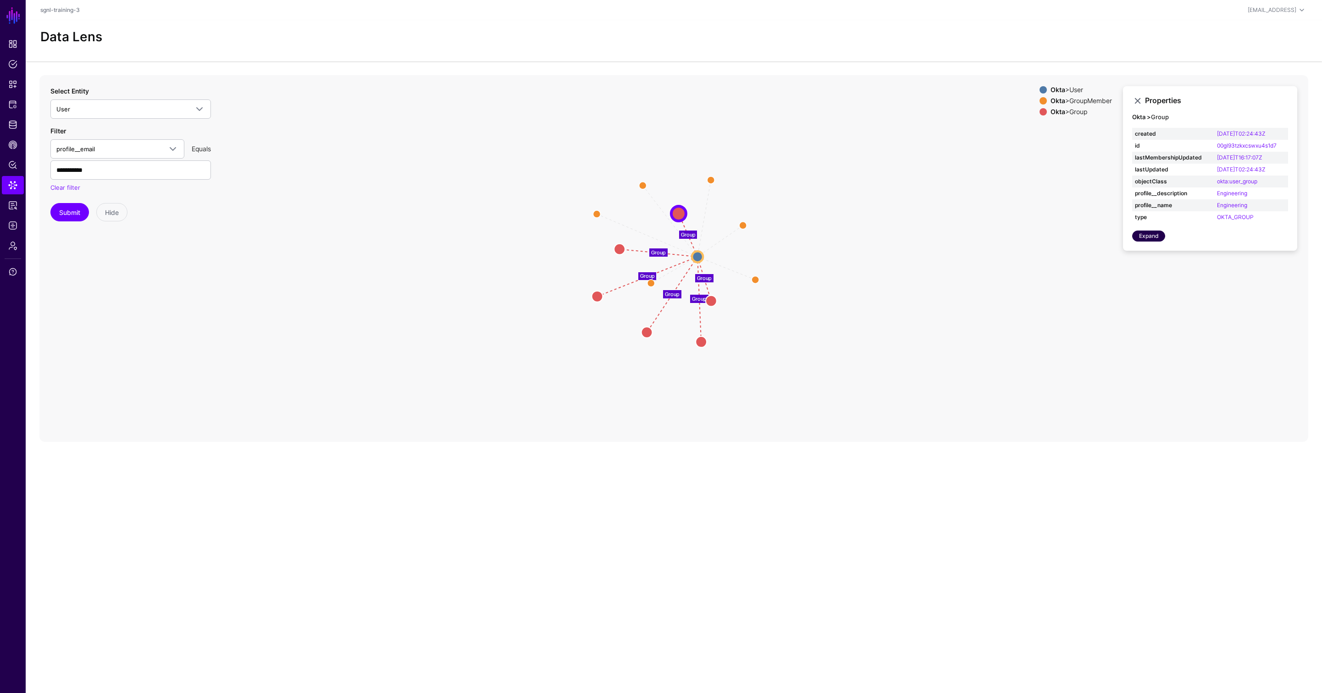
click at [1151, 233] on link "Expand" at bounding box center [1148, 236] width 33 height 11
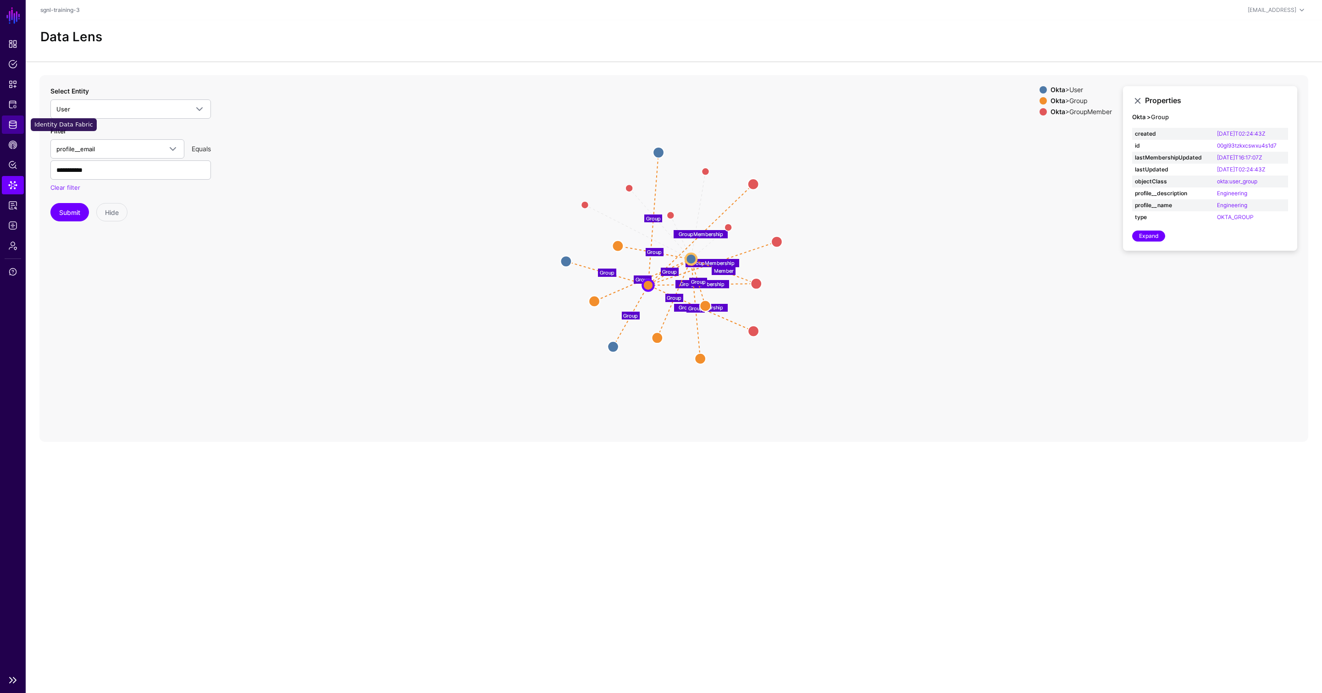
click at [10, 119] on link "Identity Data Fabric" at bounding box center [13, 125] width 22 height 18
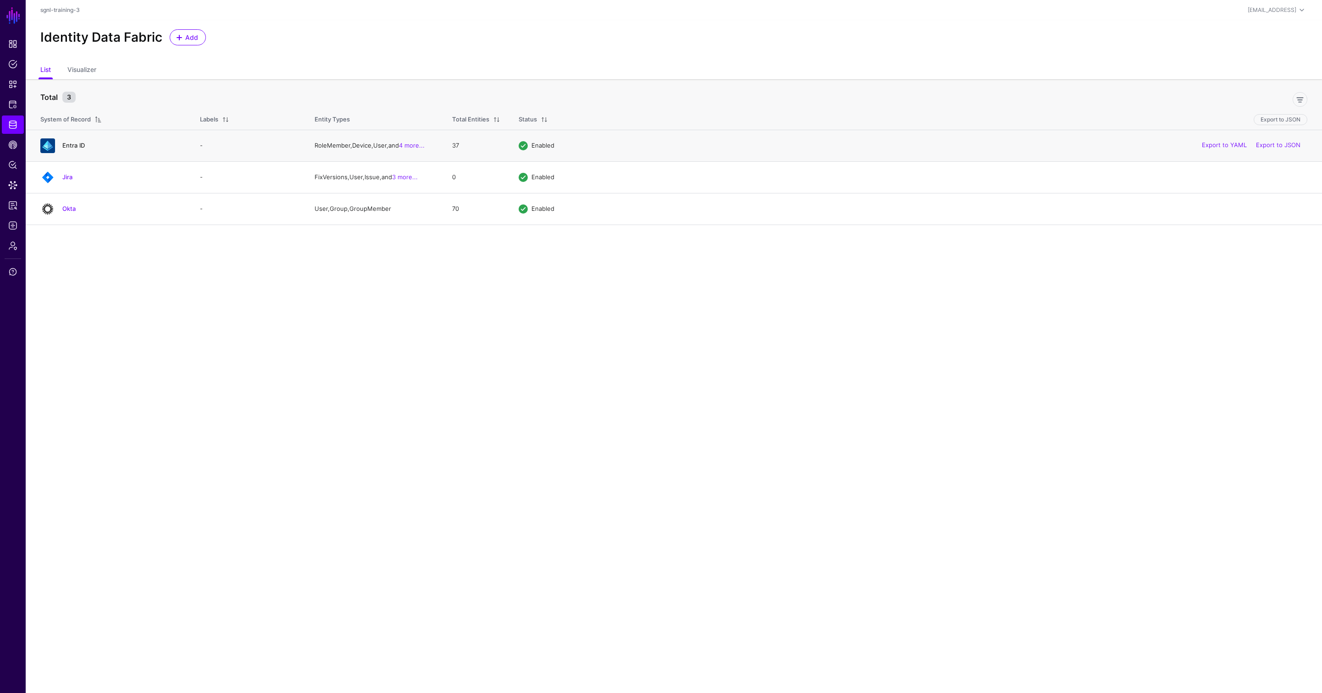
click at [68, 148] on link "Entra ID" at bounding box center [73, 145] width 22 height 7
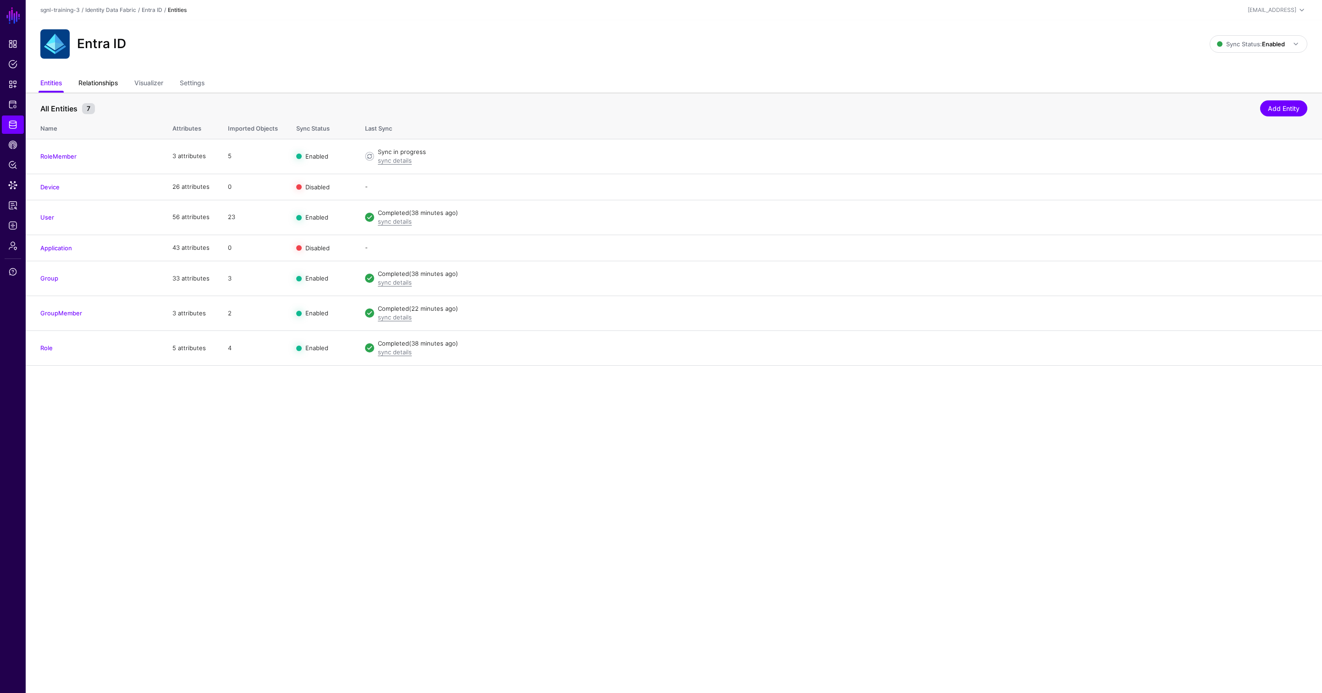
click at [100, 87] on link "Relationships" at bounding box center [97, 83] width 39 height 17
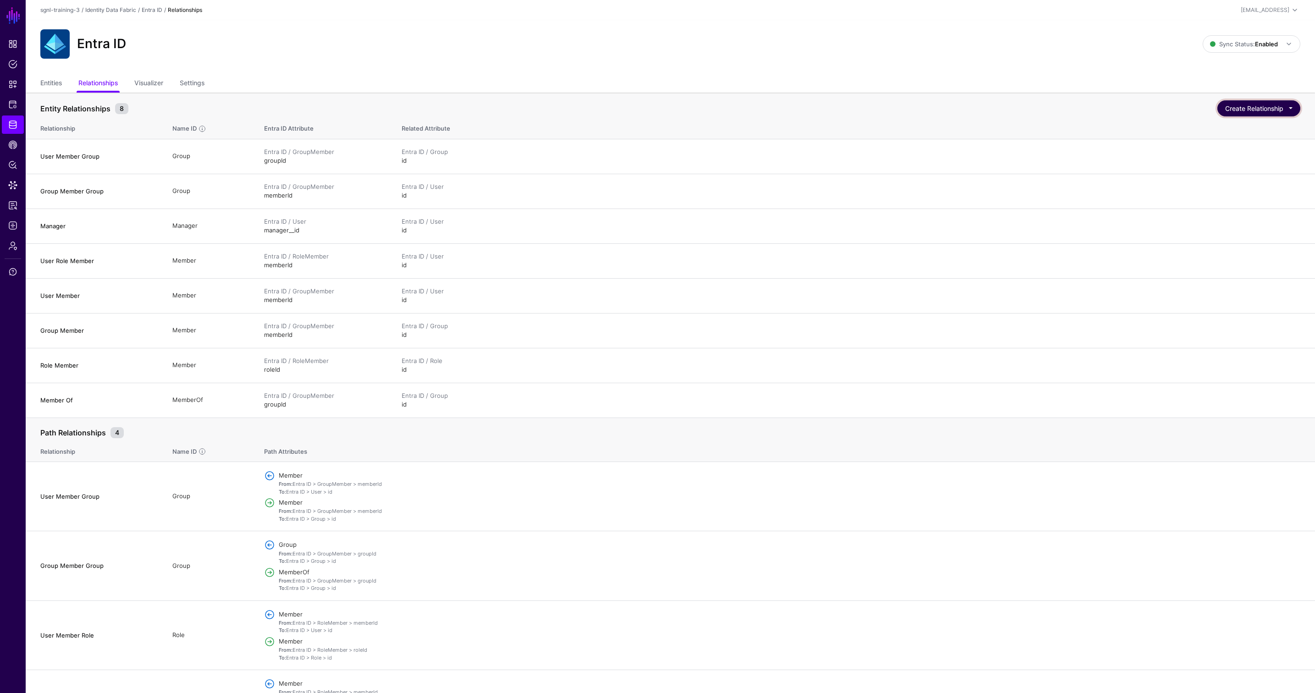
click at [1241, 111] on button "Create Relationship" at bounding box center [1258, 108] width 83 height 16
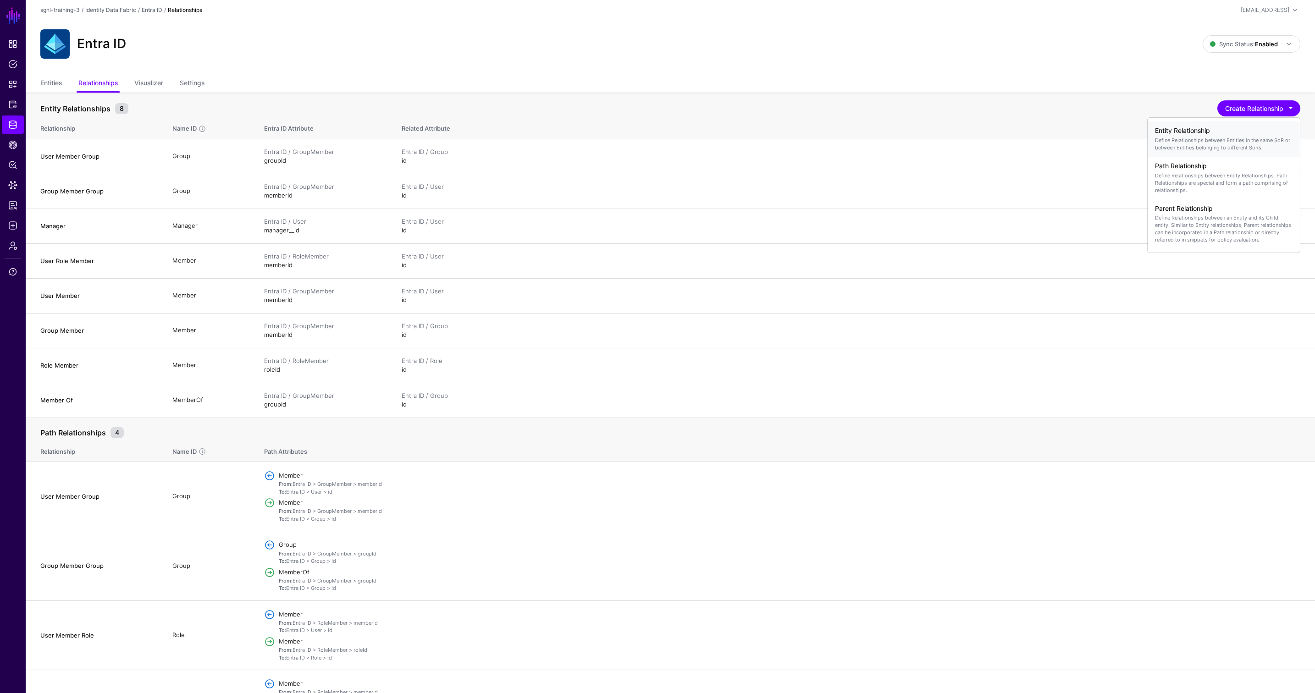
click at [1226, 140] on p "Define Relationships between Entities in the same SoR or between Entities belon…" at bounding box center [1224, 144] width 138 height 15
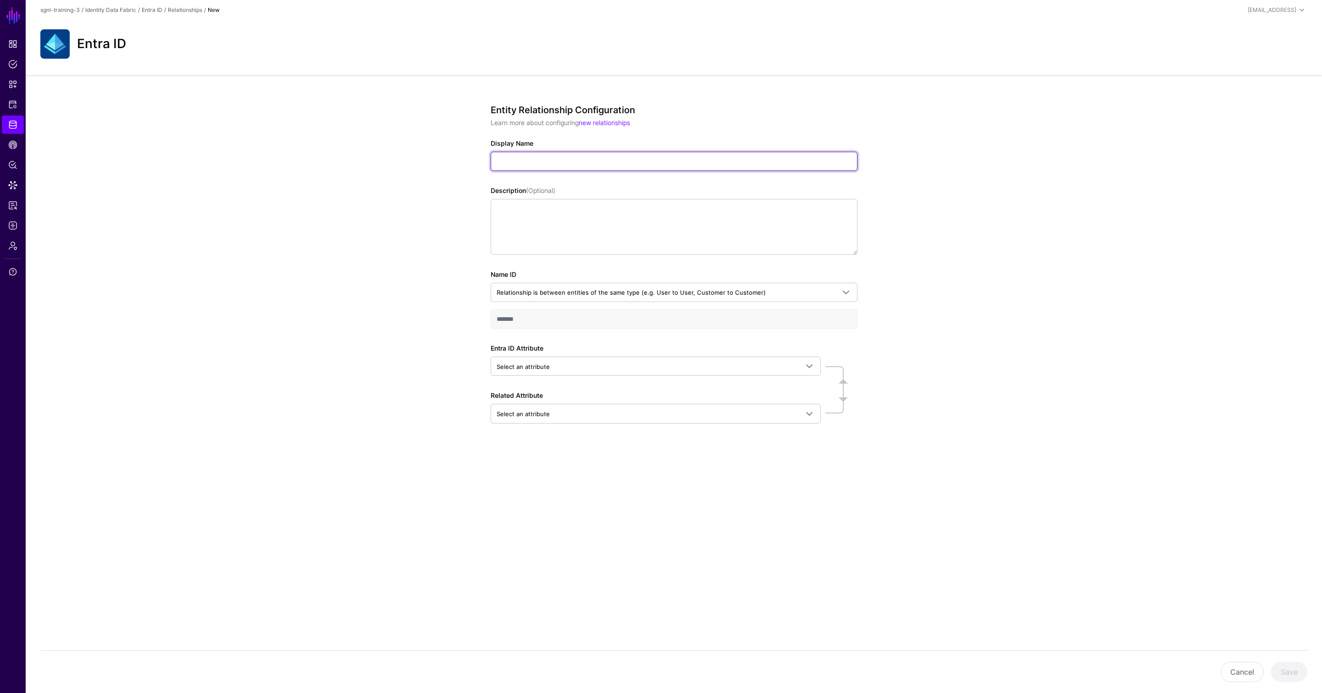
click at [546, 157] on input "Display Name" at bounding box center [674, 161] width 367 height 19
type input "**********"
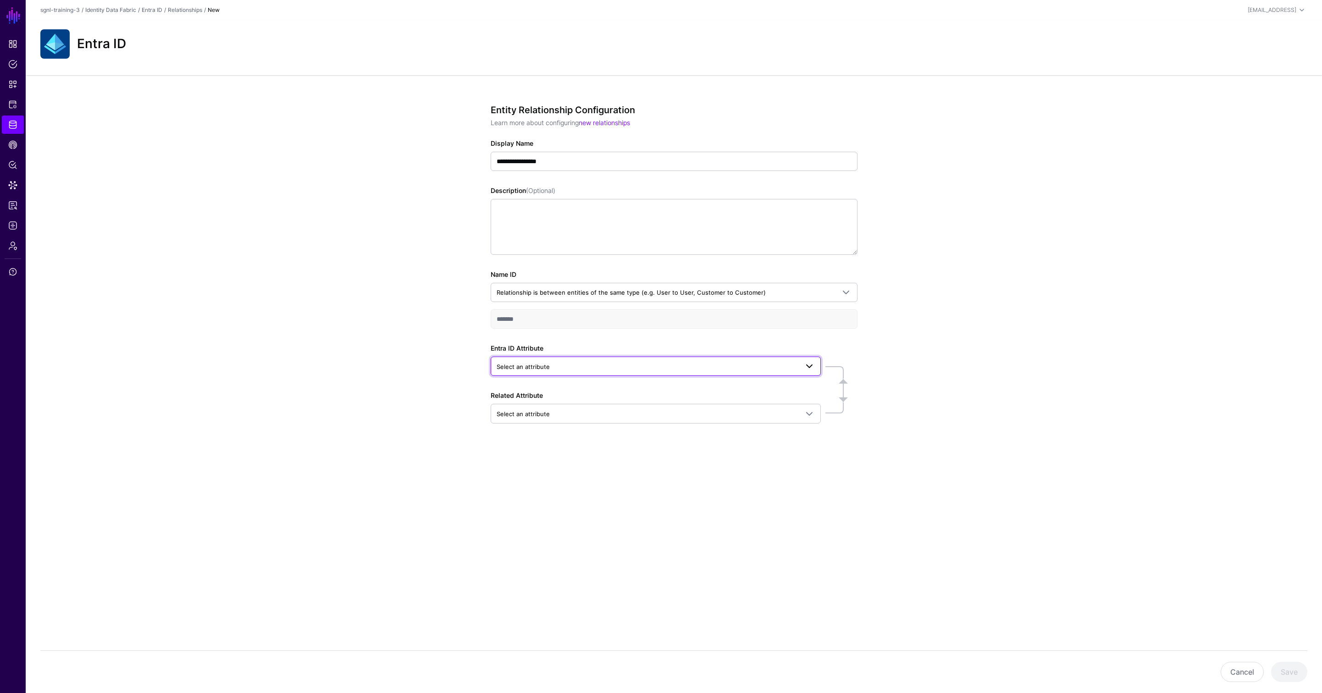
click at [566, 369] on span "Select an attribute" at bounding box center [648, 367] width 302 height 10
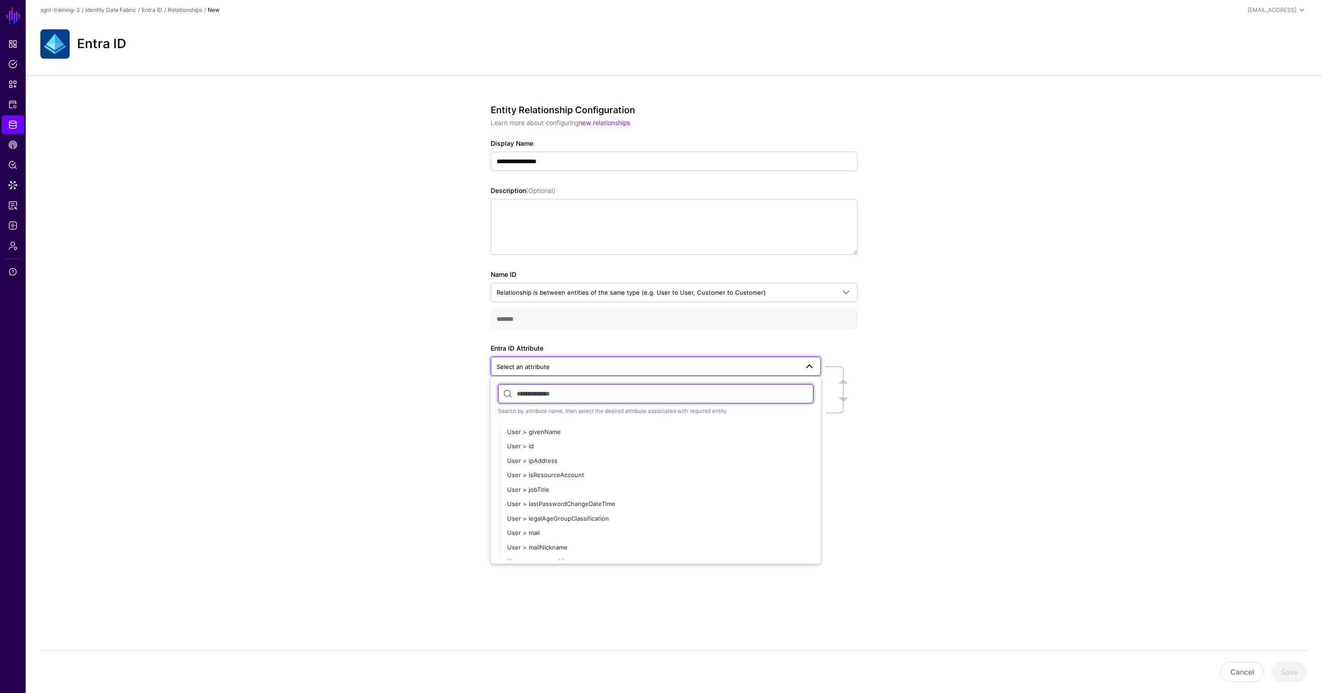
scroll to position [1966, 0]
click at [553, 500] on button "User > mail" at bounding box center [660, 504] width 321 height 15
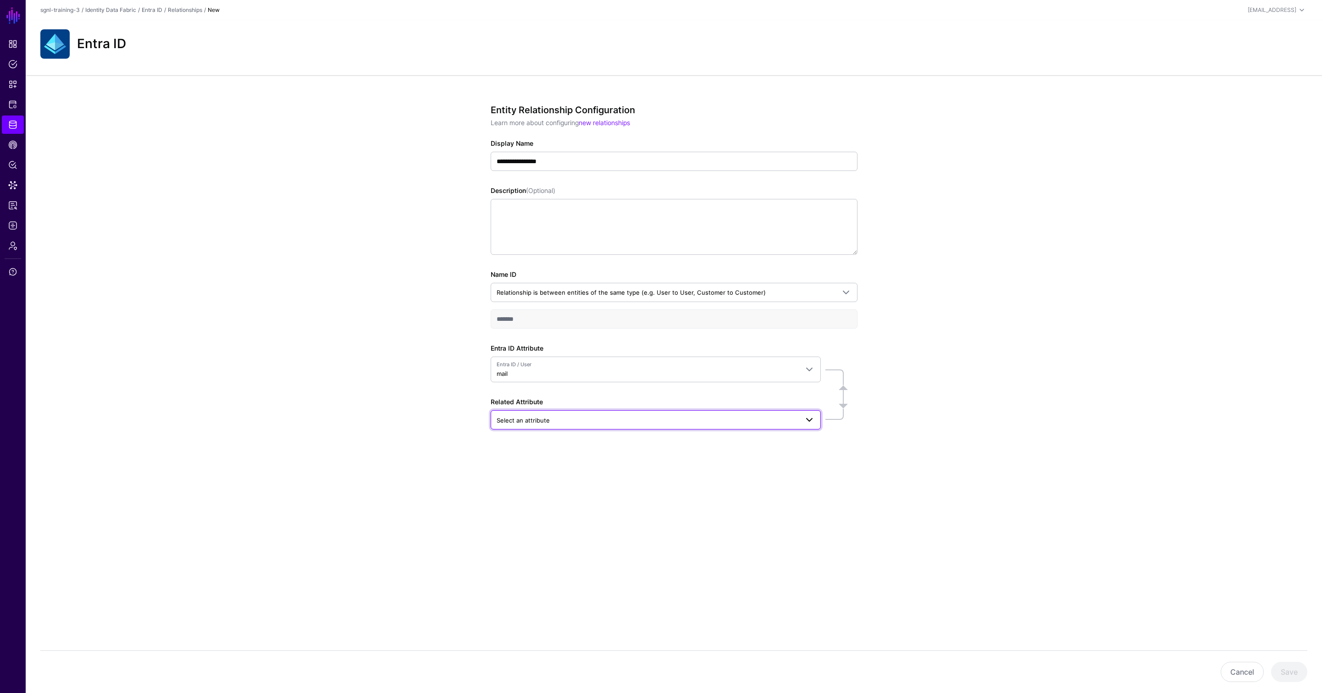
click at [581, 421] on span "Select an attribute" at bounding box center [648, 420] width 302 height 10
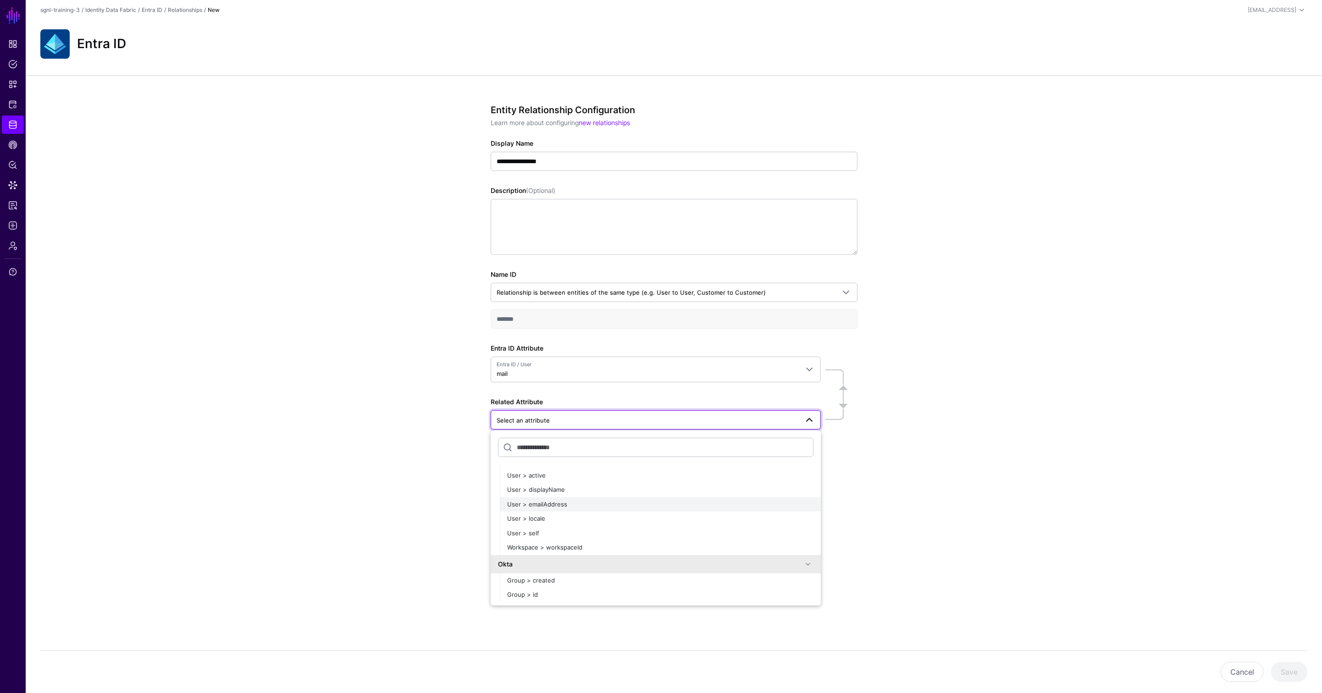
click at [555, 500] on div "User > emailAddress" at bounding box center [660, 504] width 306 height 9
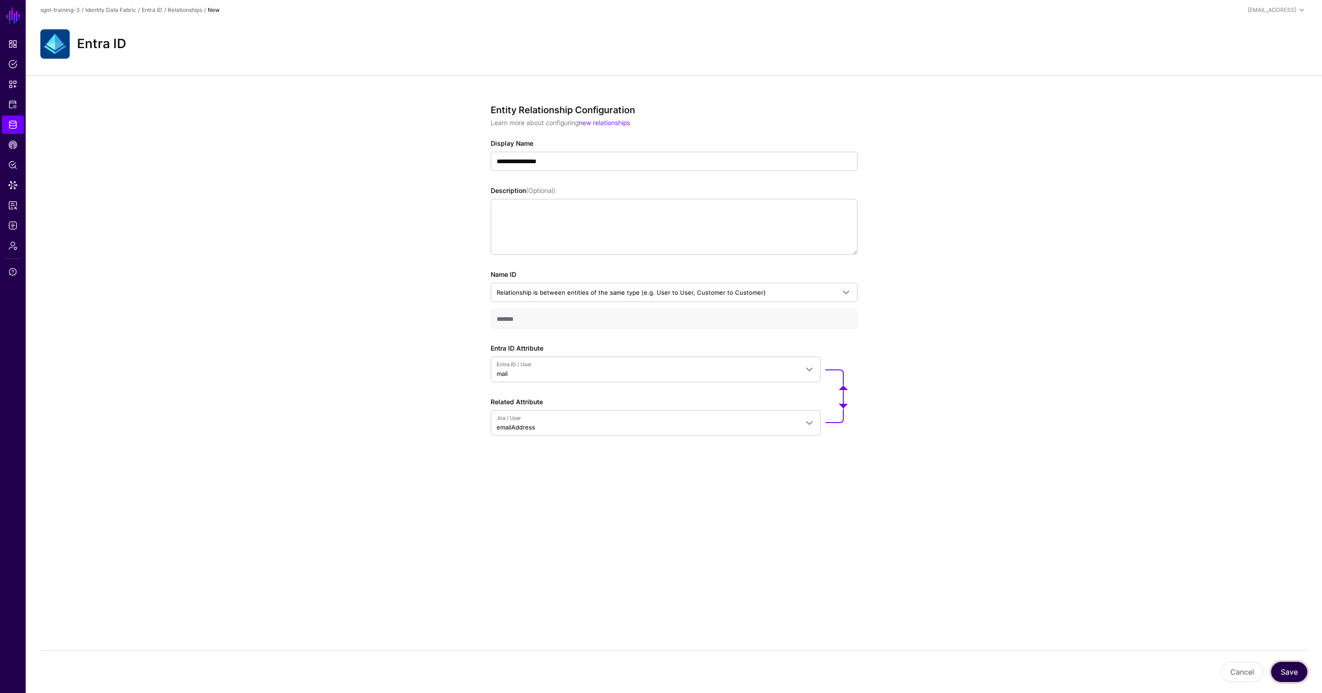
click at [1293, 674] on button "Save" at bounding box center [1289, 672] width 36 height 20
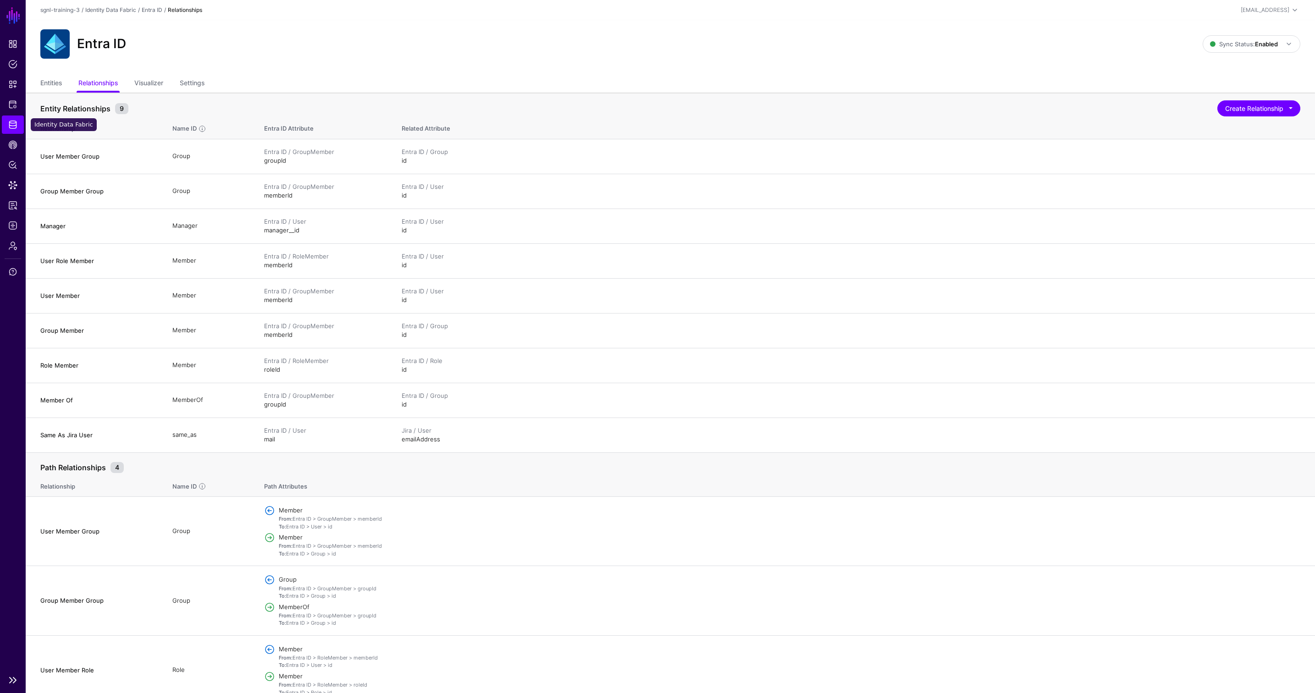
click at [7, 127] on link "Identity Data Fabric" at bounding box center [13, 125] width 22 height 18
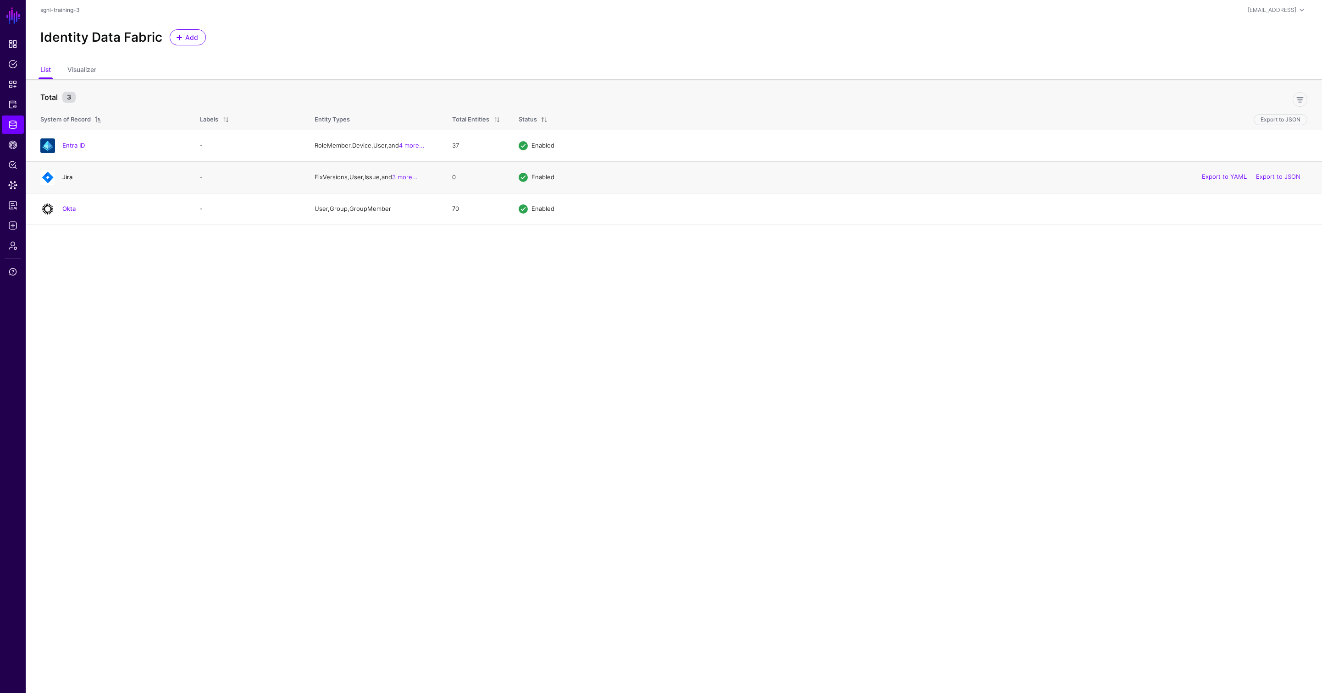
click at [69, 178] on link "Jira" at bounding box center [67, 176] width 10 height 7
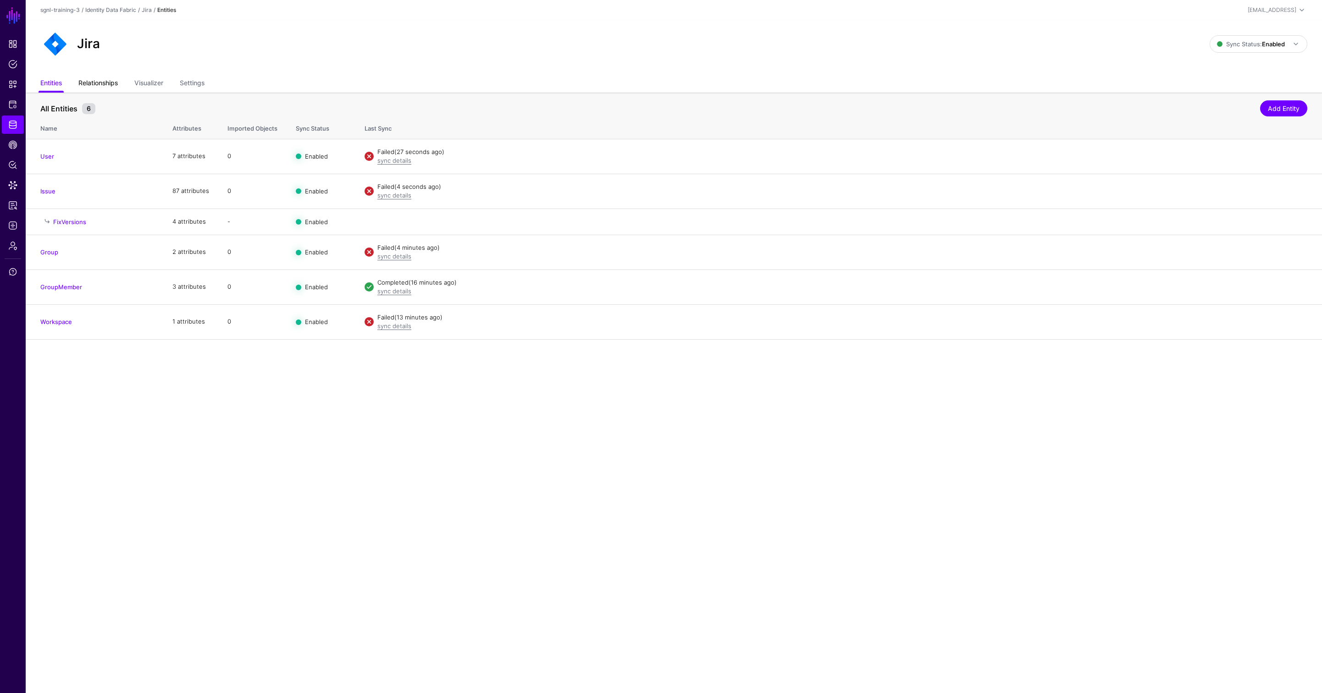
click at [107, 83] on link "Relationships" at bounding box center [97, 83] width 39 height 17
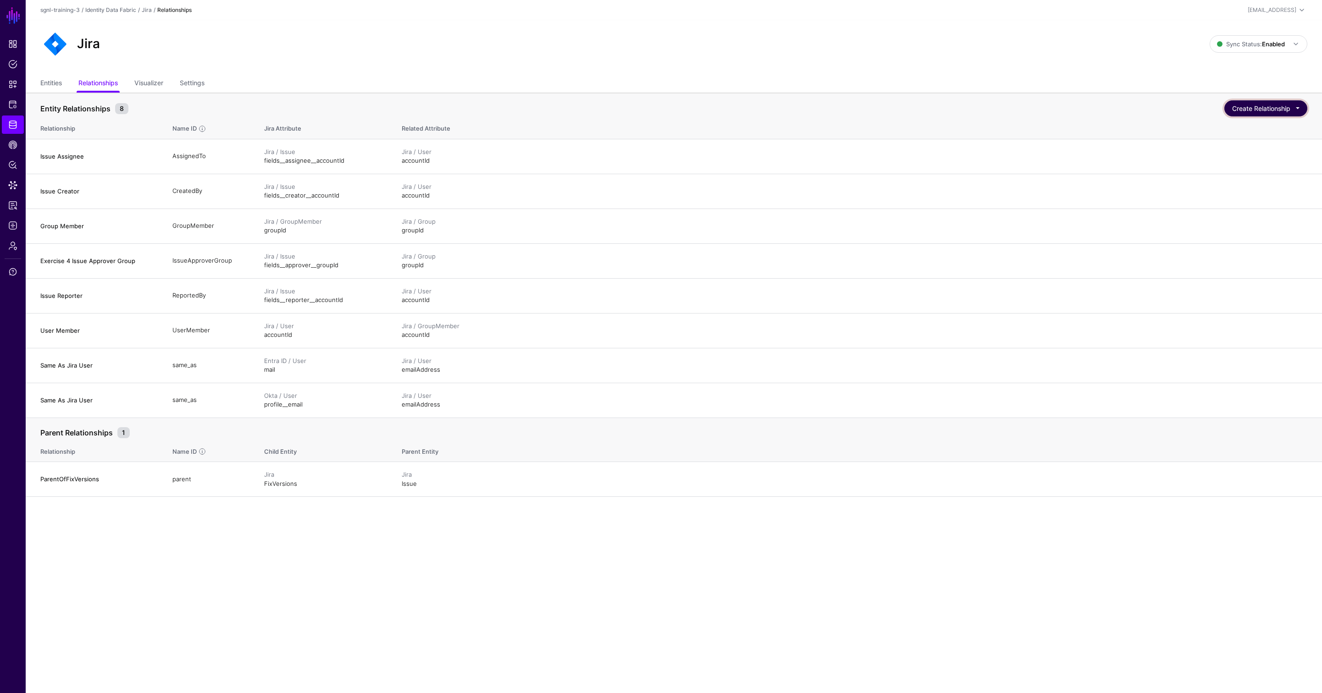
click at [1246, 109] on button "Create Relationship" at bounding box center [1265, 108] width 83 height 16
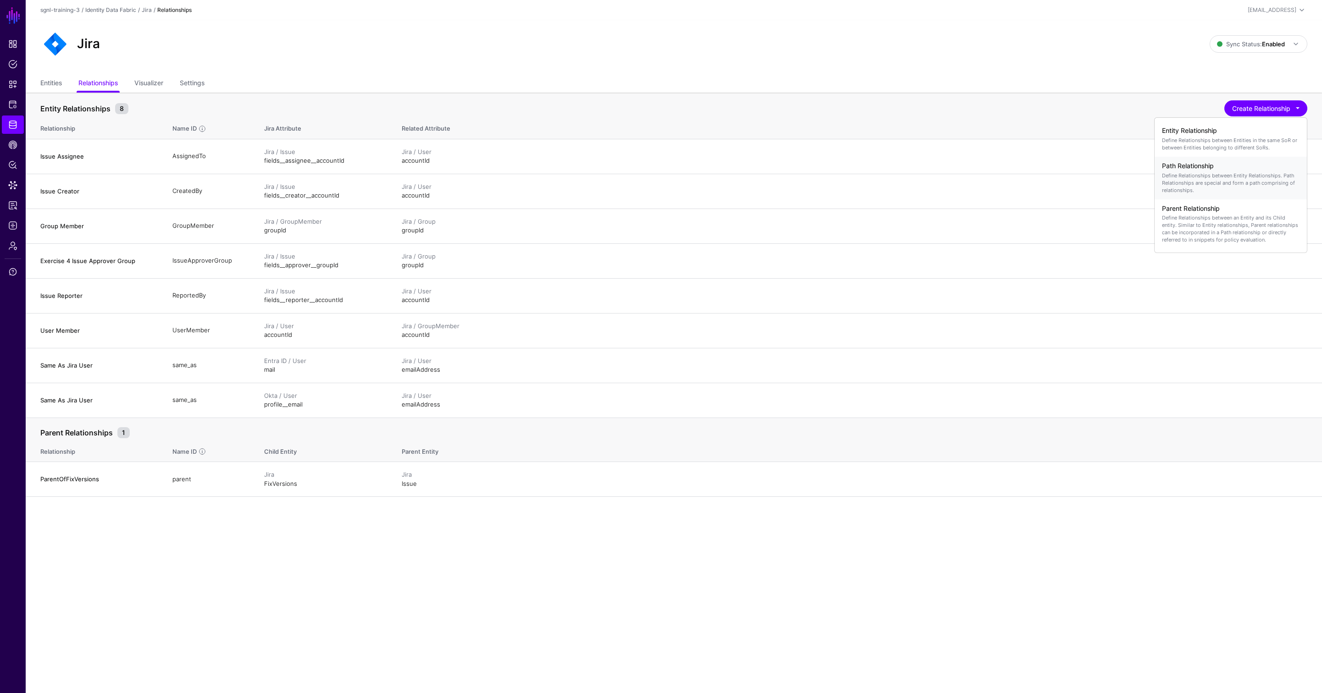
click at [1231, 182] on p "Define Relationships between Entity Relationships. Path Relationships are speci…" at bounding box center [1231, 183] width 138 height 22
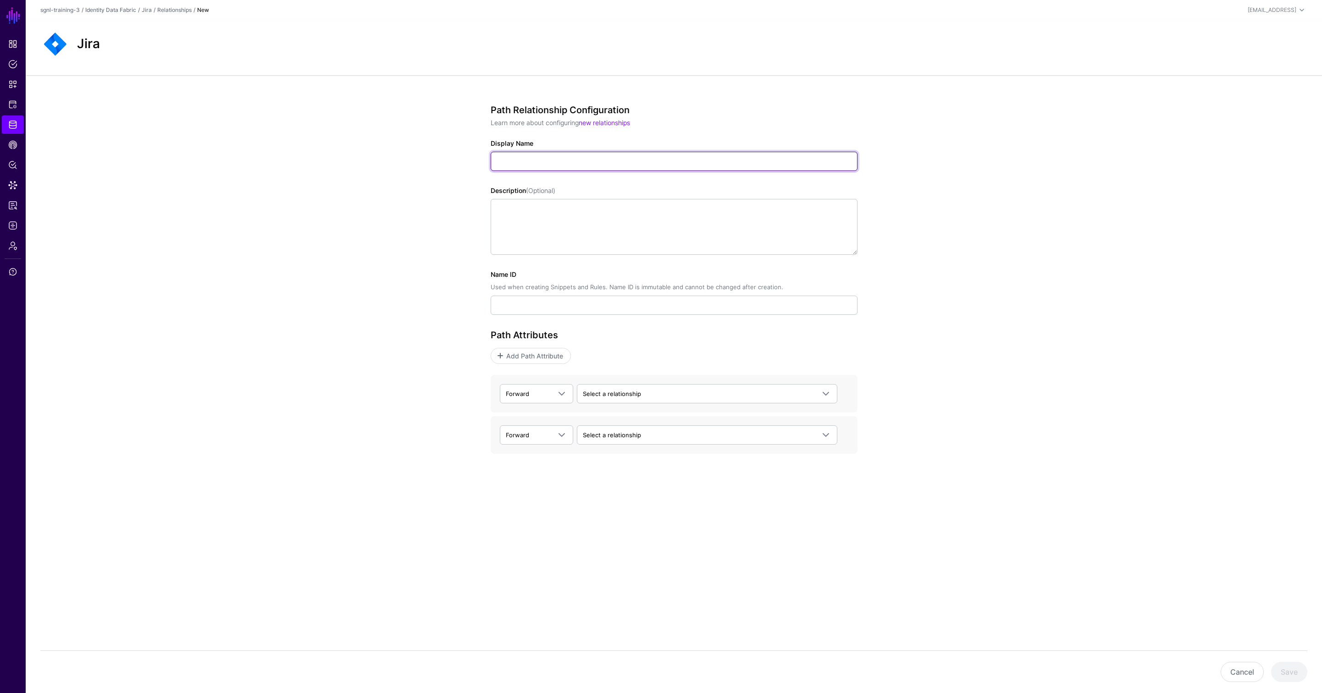
click at [513, 166] on input "Display Name" at bounding box center [674, 161] width 367 height 19
click at [525, 162] on input "**********" at bounding box center [674, 161] width 367 height 19
click at [524, 162] on input "**********" at bounding box center [674, 161] width 367 height 19
drag, startPoint x: 594, startPoint y: 163, endPoint x: 451, endPoint y: 162, distance: 143.5
click at [451, 162] on div "**********" at bounding box center [674, 312] width 1296 height 474
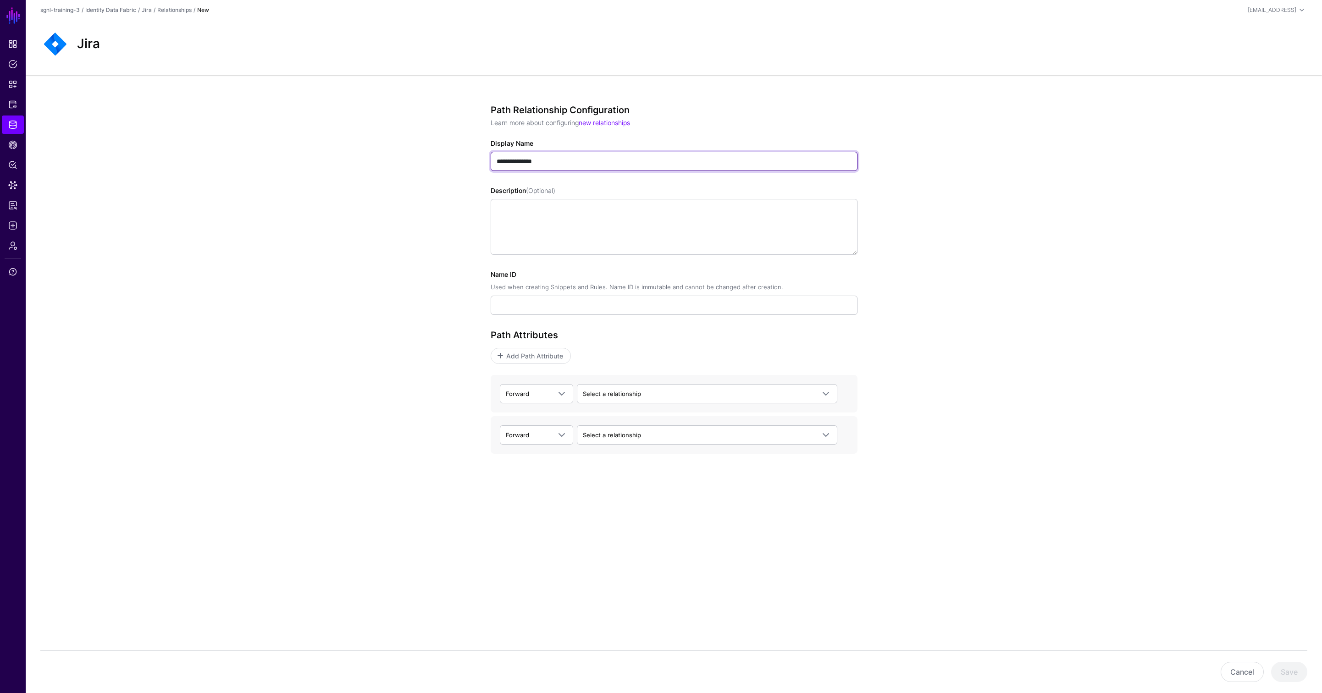
type input "**********"
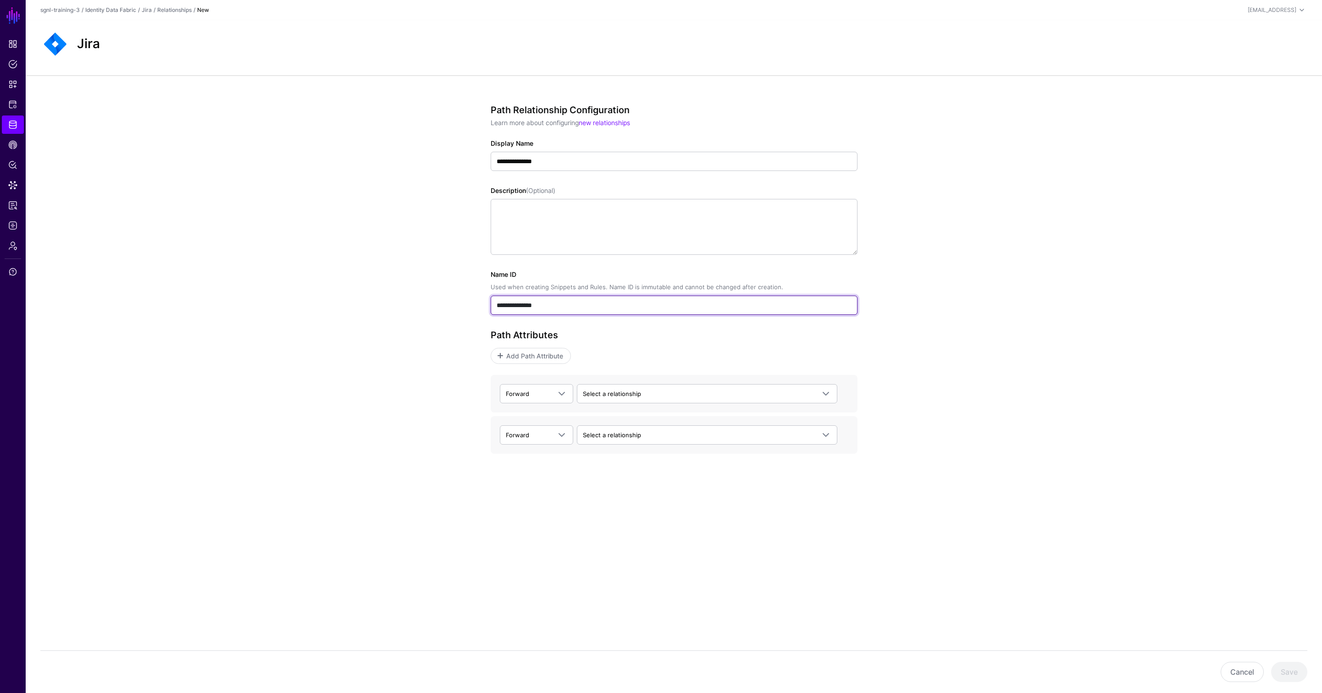
click at [508, 309] on input "**********" at bounding box center [674, 305] width 367 height 19
drag, startPoint x: 615, startPoint y: 305, endPoint x: 477, endPoint y: 300, distance: 138.6
click at [477, 300] on div "**********" at bounding box center [673, 312] width 425 height 474
type input "**********"
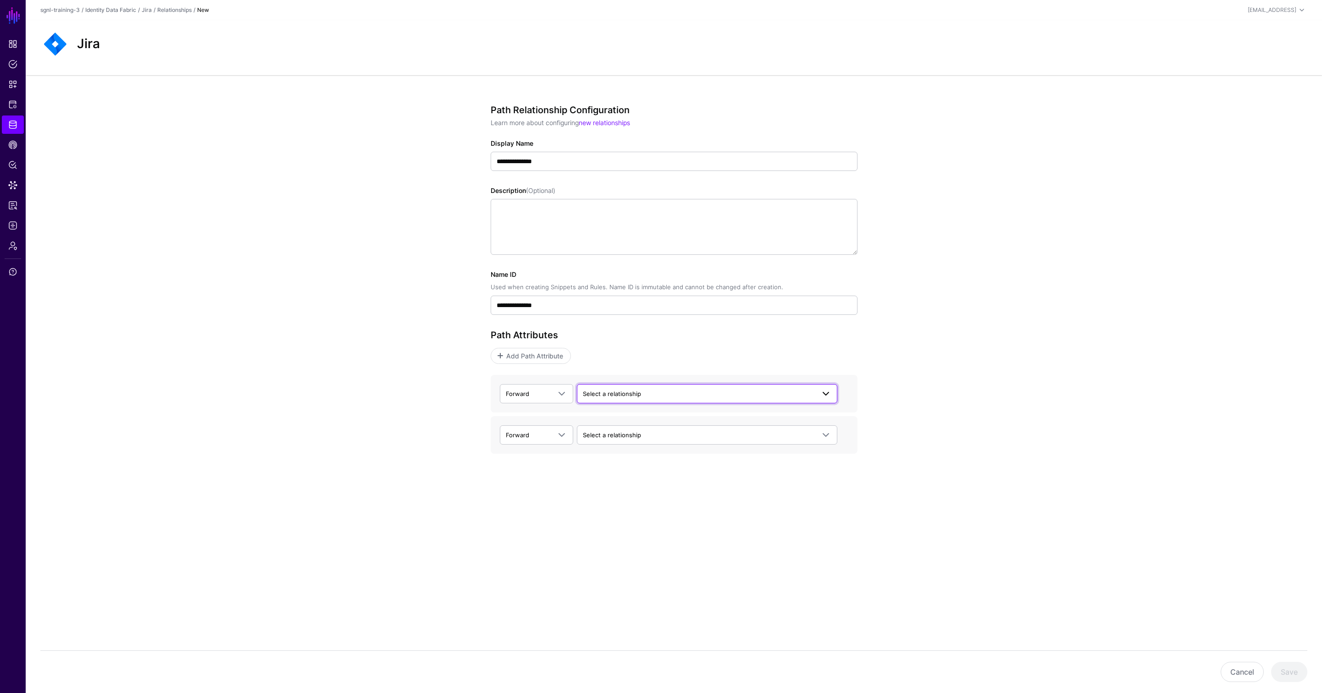
click at [616, 398] on span "Select a relationship" at bounding box center [699, 394] width 232 height 10
click at [630, 523] on span "User Member User > accountId - GroupMember > accountId" at bounding box center [711, 532] width 237 height 22
click at [622, 437] on span "Select a relationship" at bounding box center [612, 434] width 58 height 7
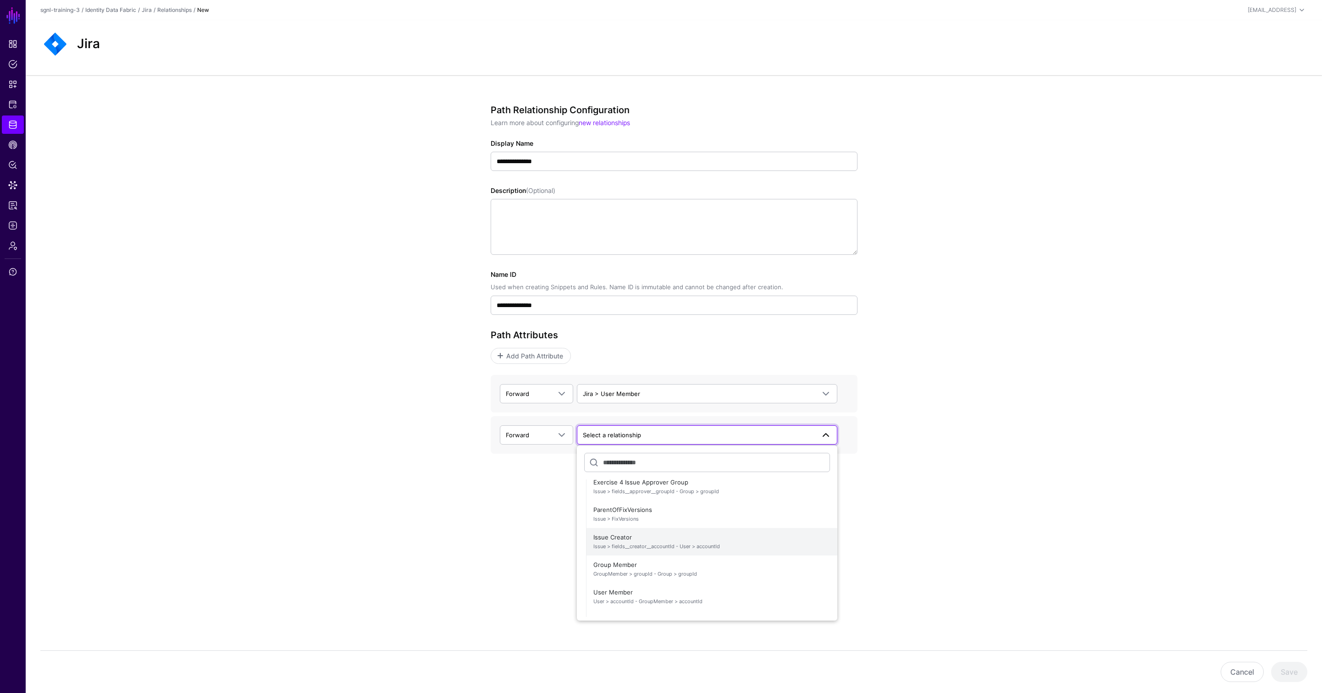
scroll to position [293, 0]
click at [625, 558] on span "Group Member GroupMember > groupId - Group > groupId" at bounding box center [711, 567] width 237 height 22
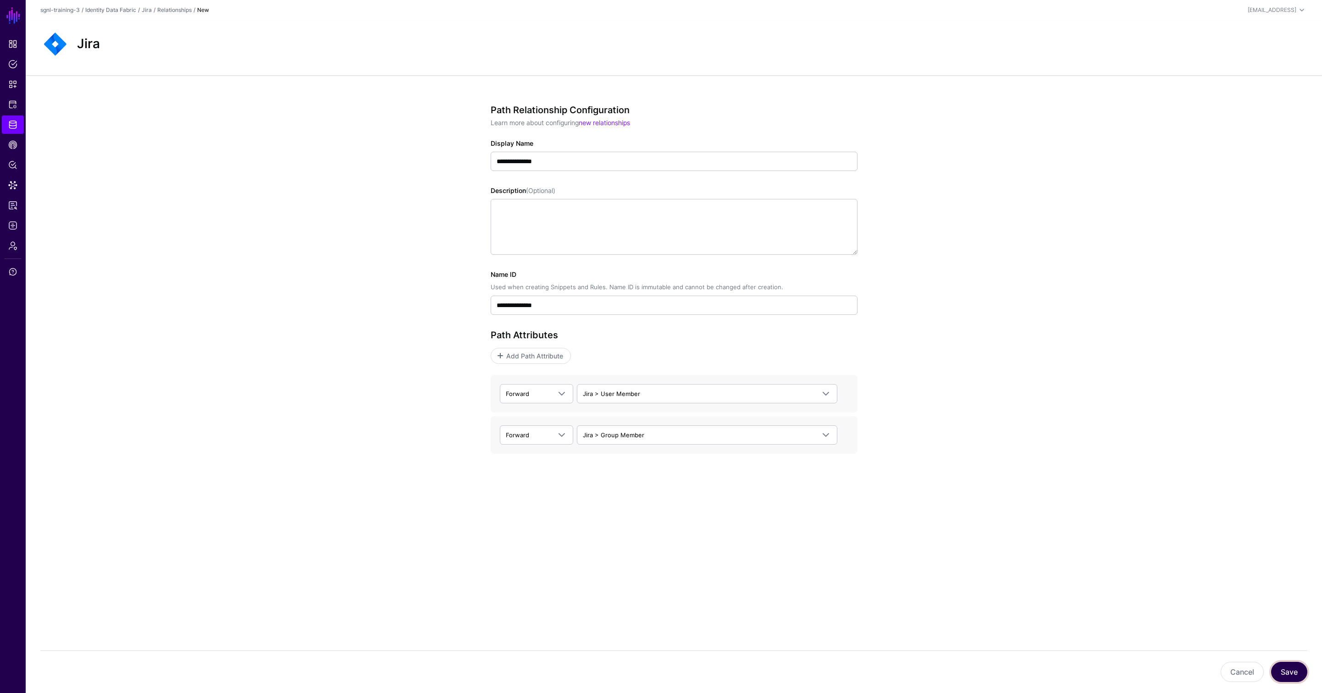
click at [1292, 671] on button "Save" at bounding box center [1289, 672] width 36 height 20
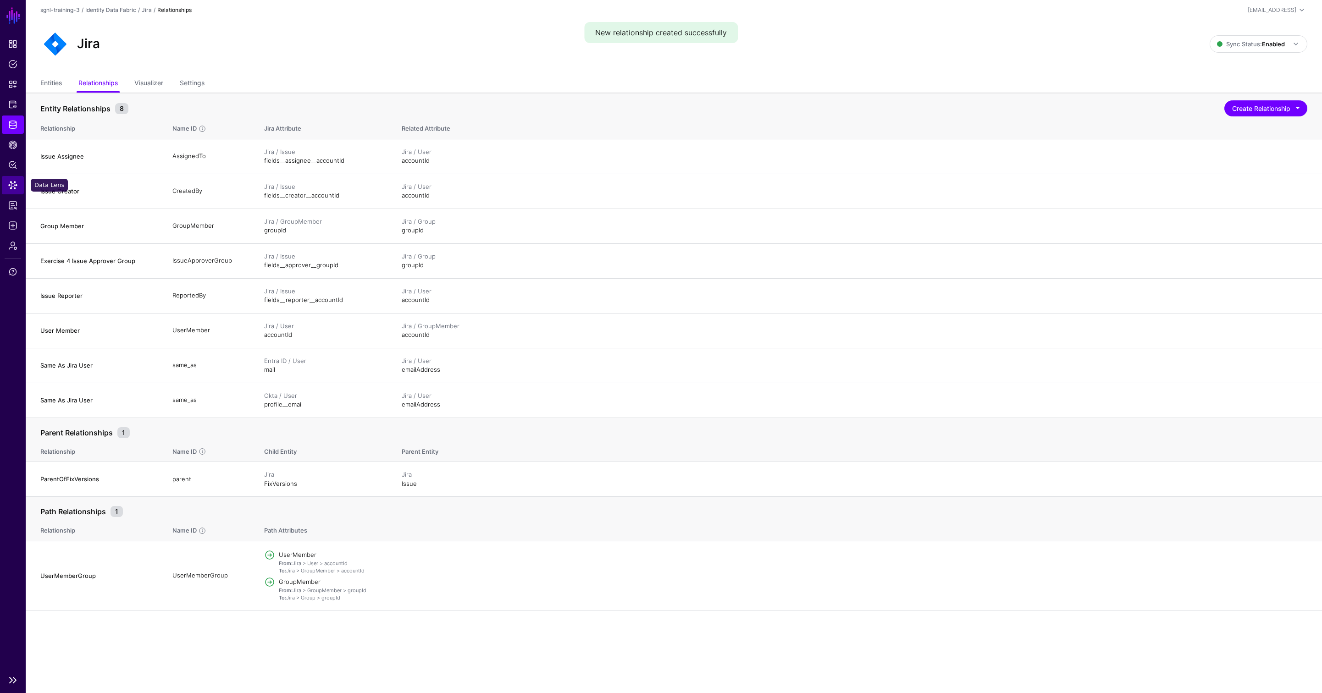
click at [12, 184] on span "Data Lens" at bounding box center [12, 185] width 9 height 9
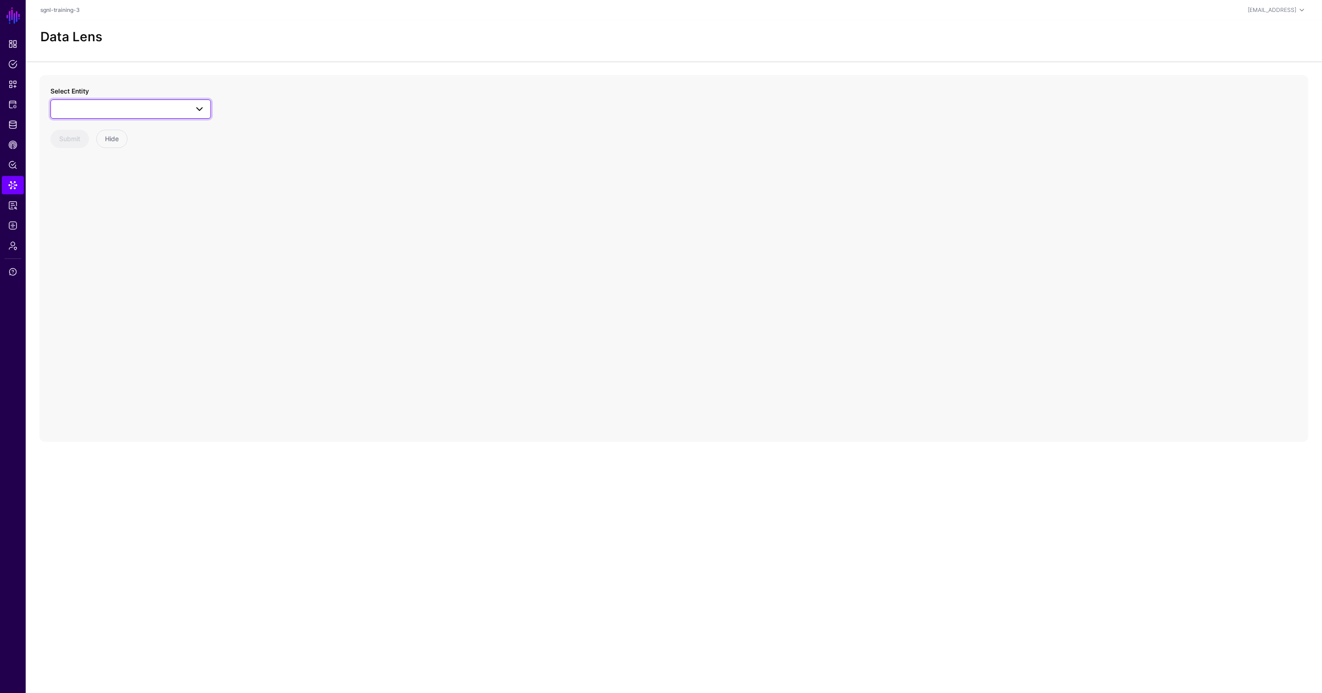
click at [98, 110] on span at bounding box center [130, 109] width 149 height 11
click at [92, 239] on div "User" at bounding box center [135, 235] width 137 height 9
click at [92, 149] on span at bounding box center [117, 149] width 122 height 11
click at [92, 255] on span "emailAddress" at bounding box center [77, 257] width 39 height 7
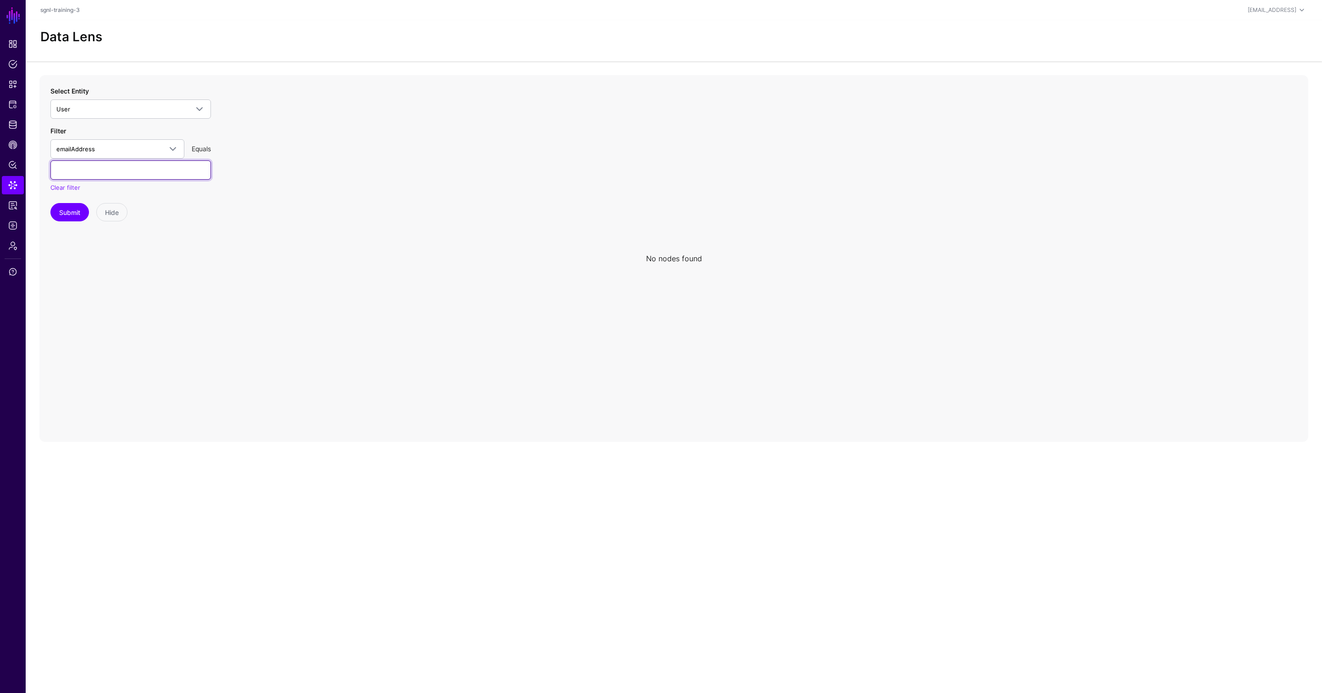
click at [104, 173] on input "text" at bounding box center [130, 169] width 160 height 19
type input "**********"
click at [73, 209] on button "Submit" at bounding box center [69, 212] width 39 height 18
click at [69, 212] on button "Submit" at bounding box center [69, 212] width 39 height 18
